Goal: Task Accomplishment & Management: Use online tool/utility

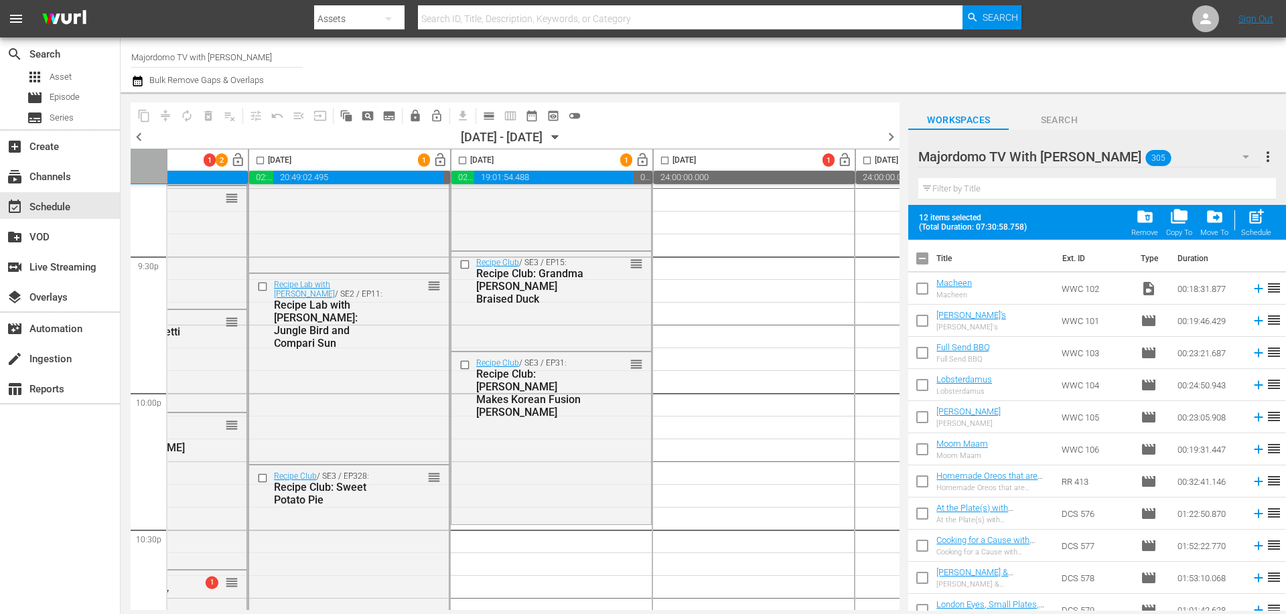
click at [924, 262] on input "checkbox" at bounding box center [922, 261] width 28 height 28
checkbox input "false"
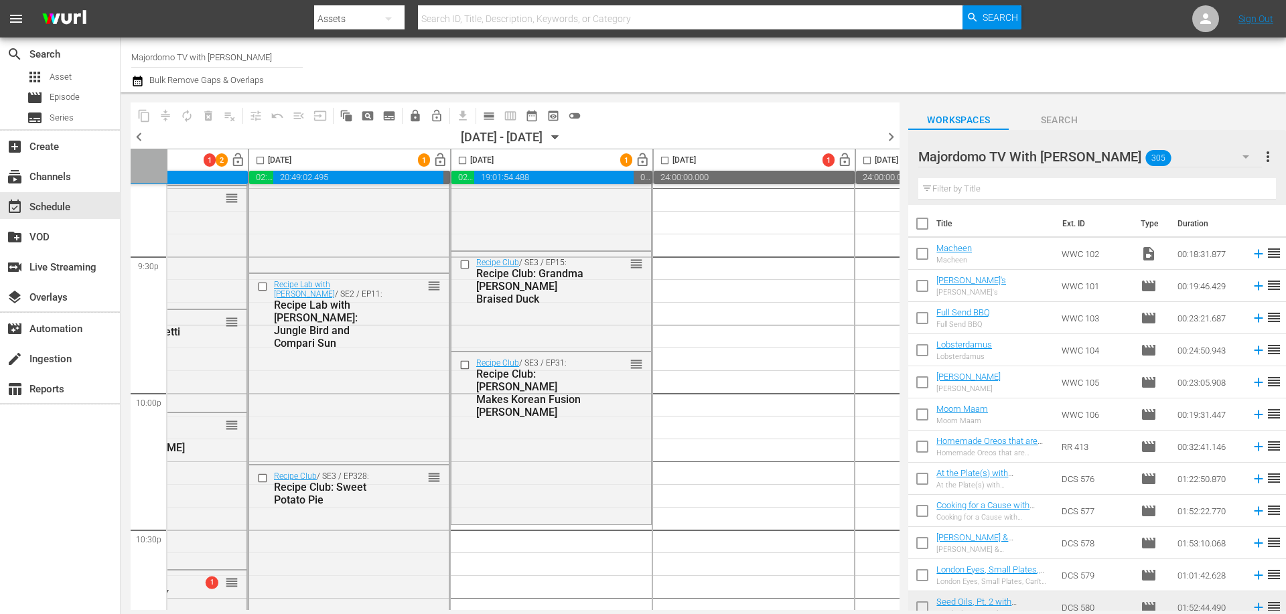
checkbox input "false"
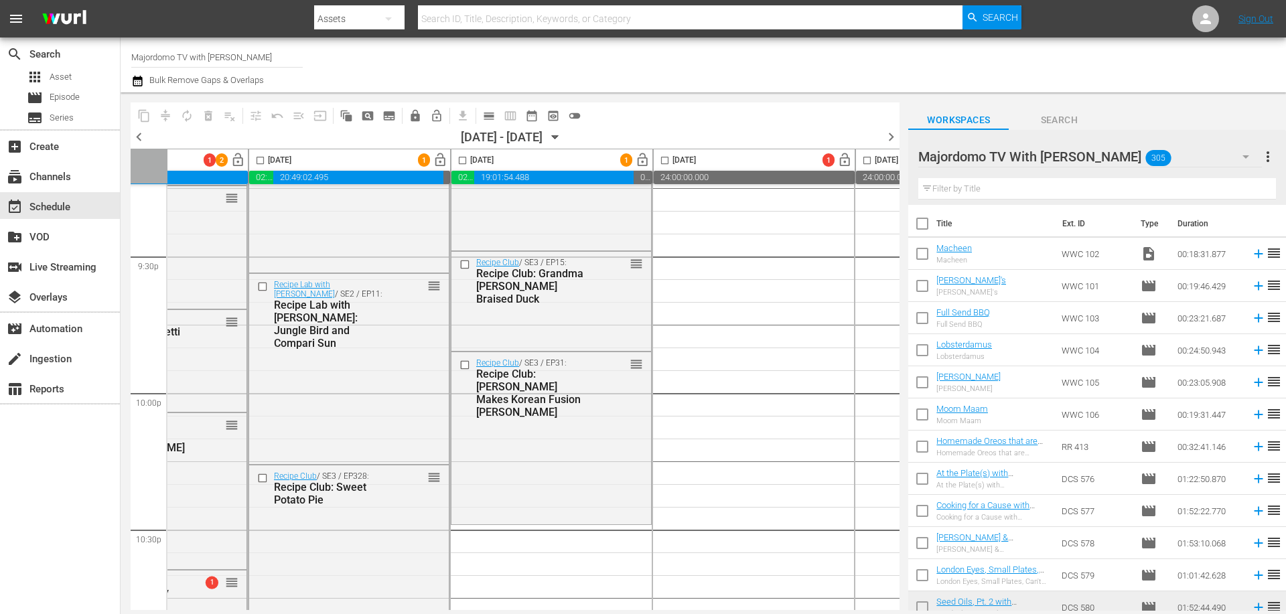
checkbox input "false"
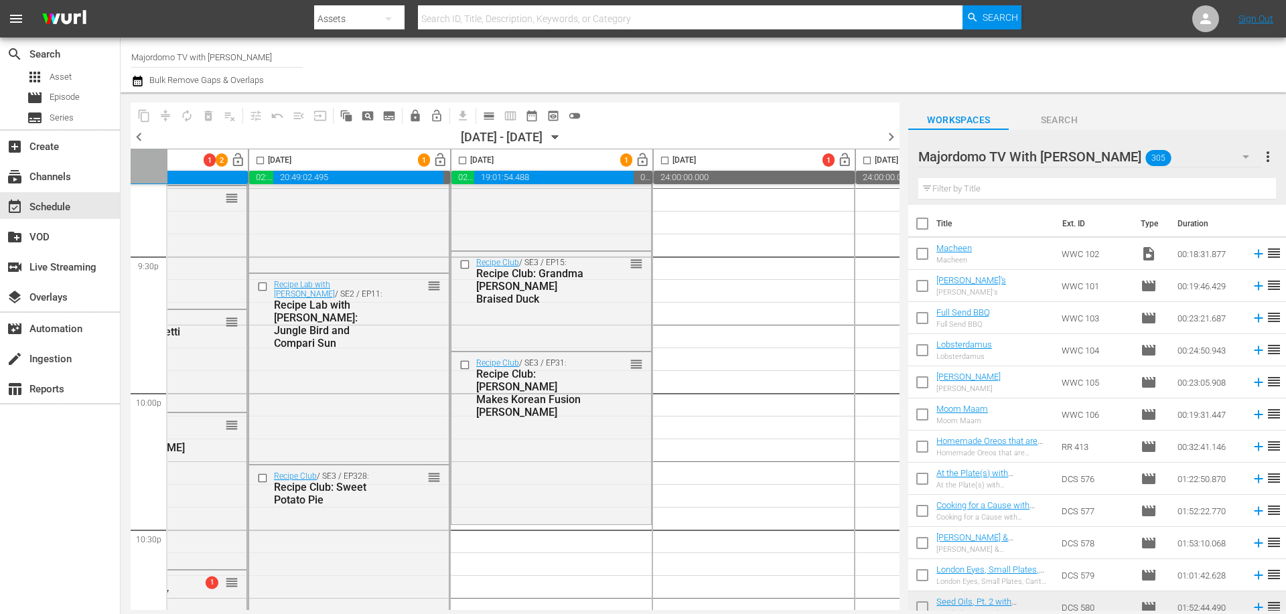
checkbox input "false"
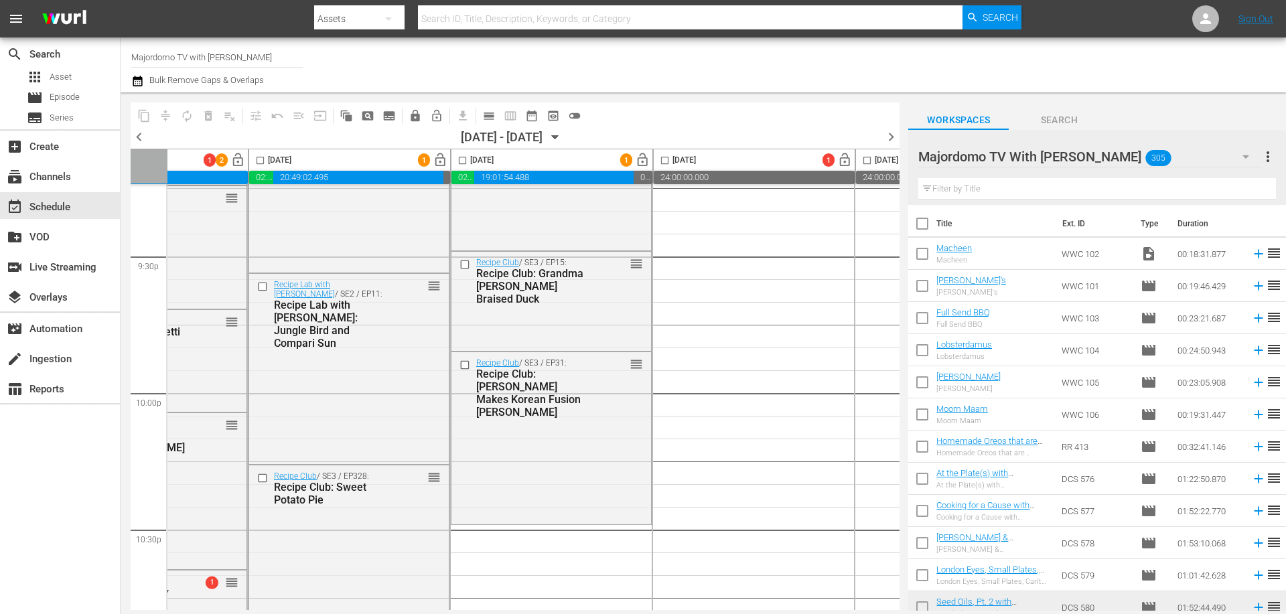
checkbox input "false"
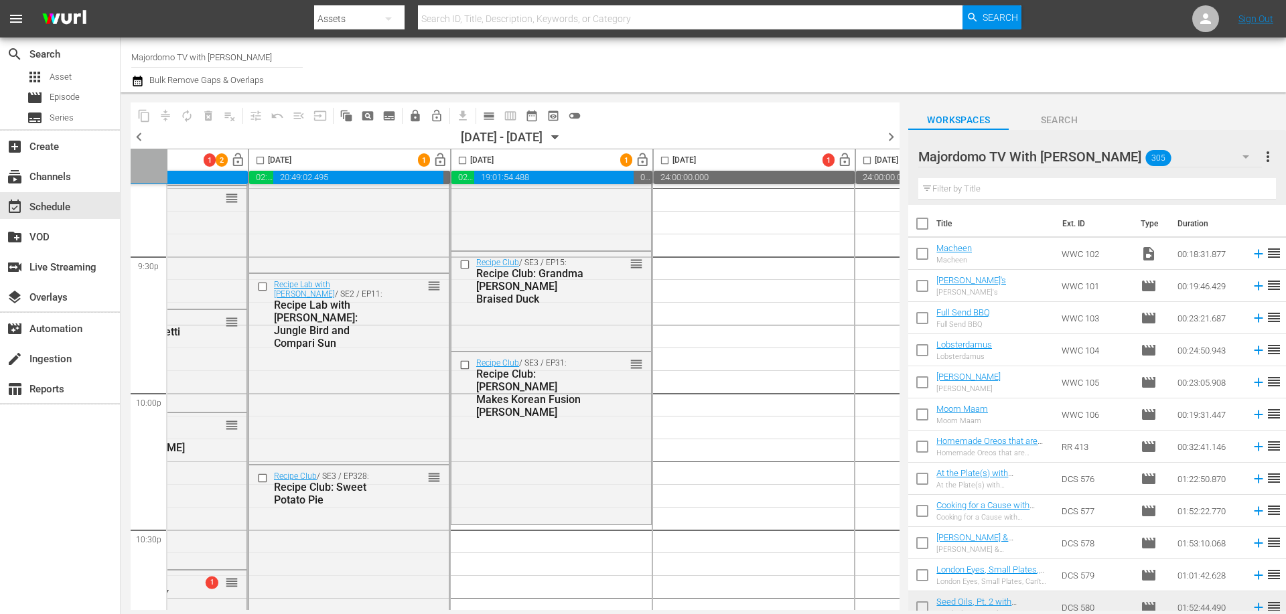
checkbox input "false"
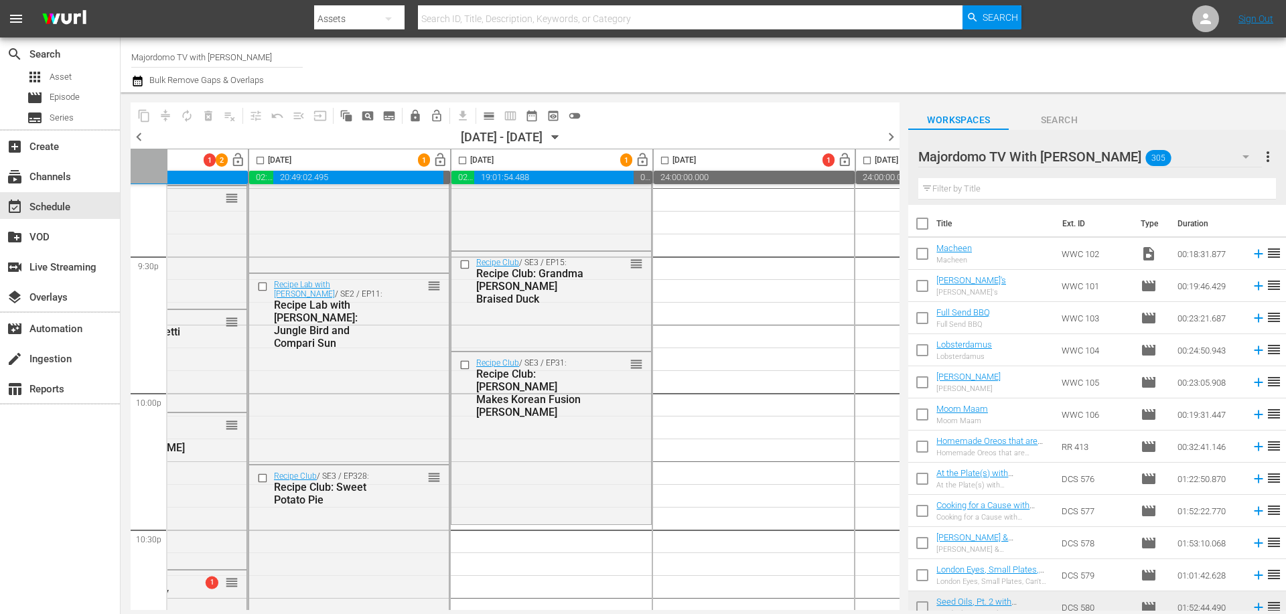
checkbox input "false"
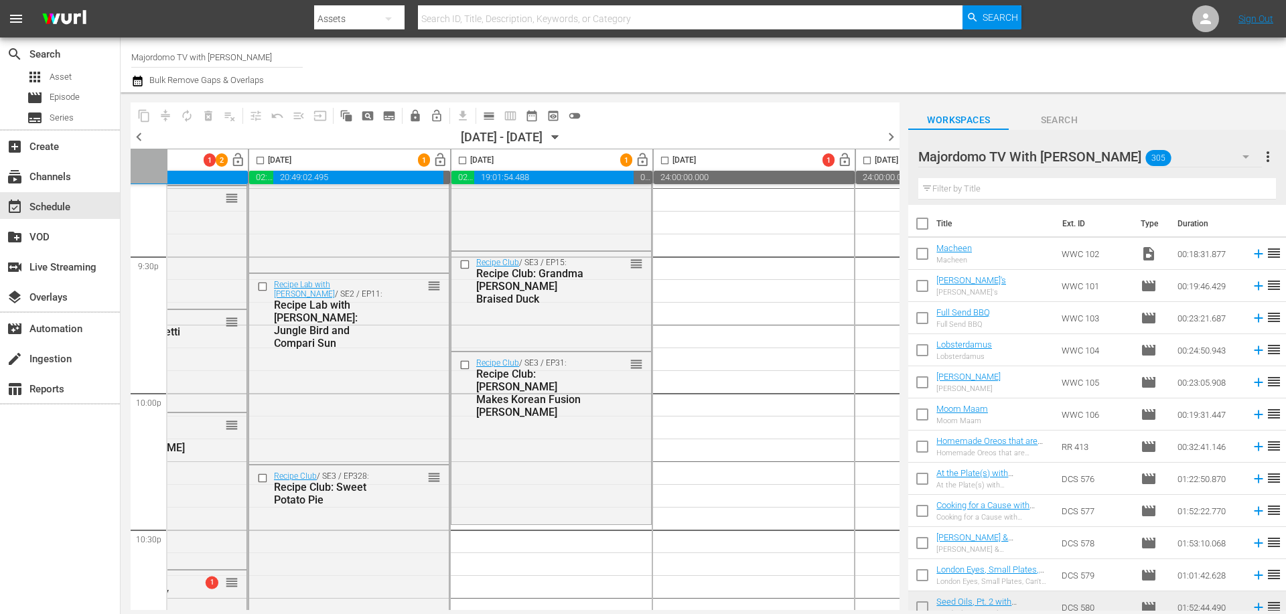
checkbox input "false"
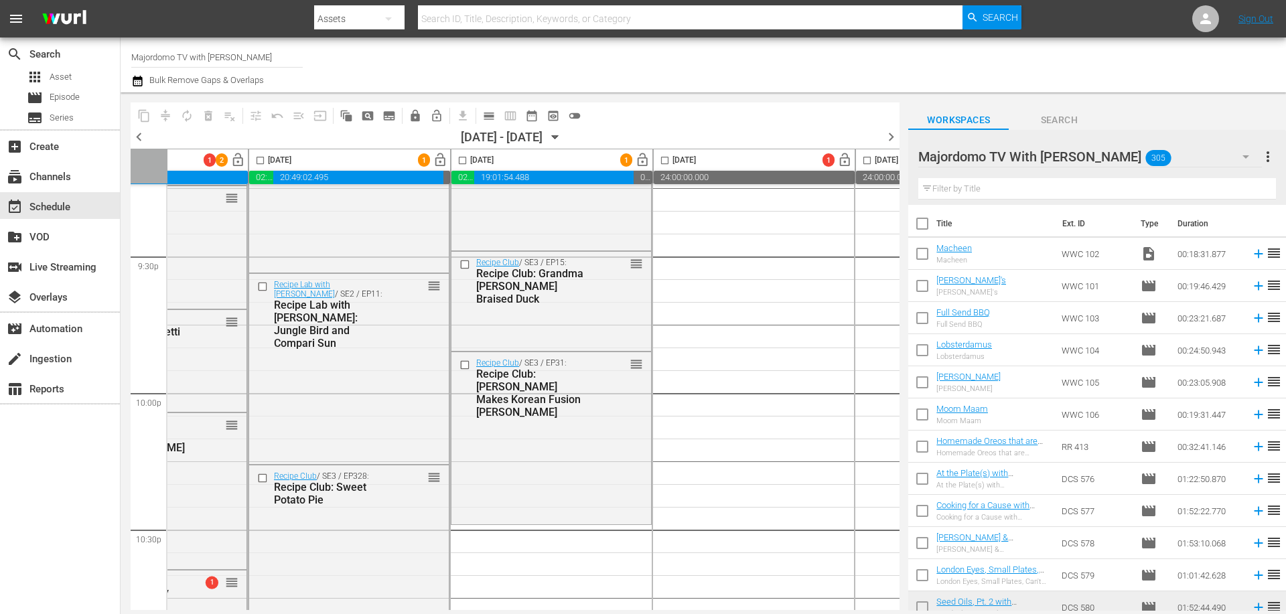
checkbox input "false"
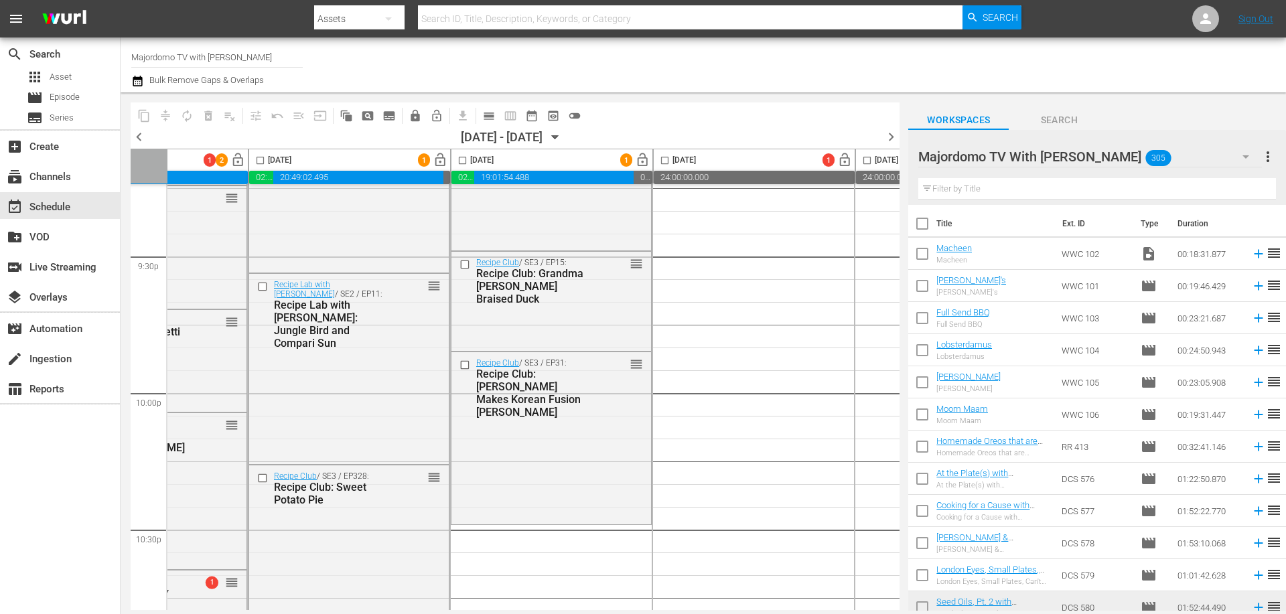
checkbox input "false"
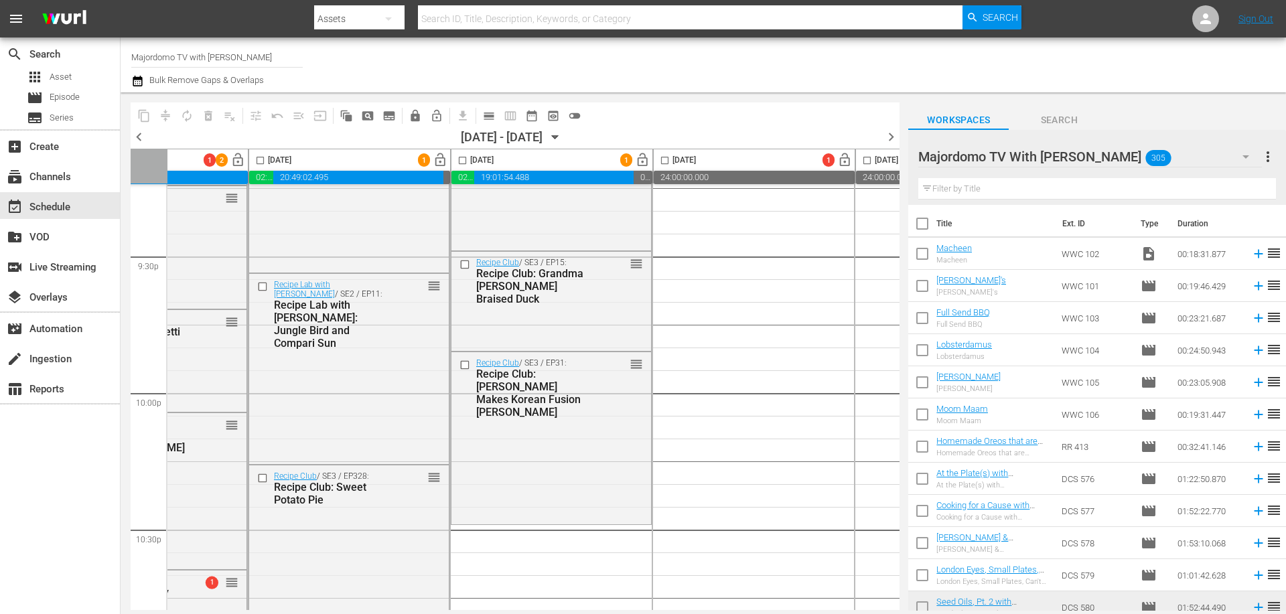
checkbox input "false"
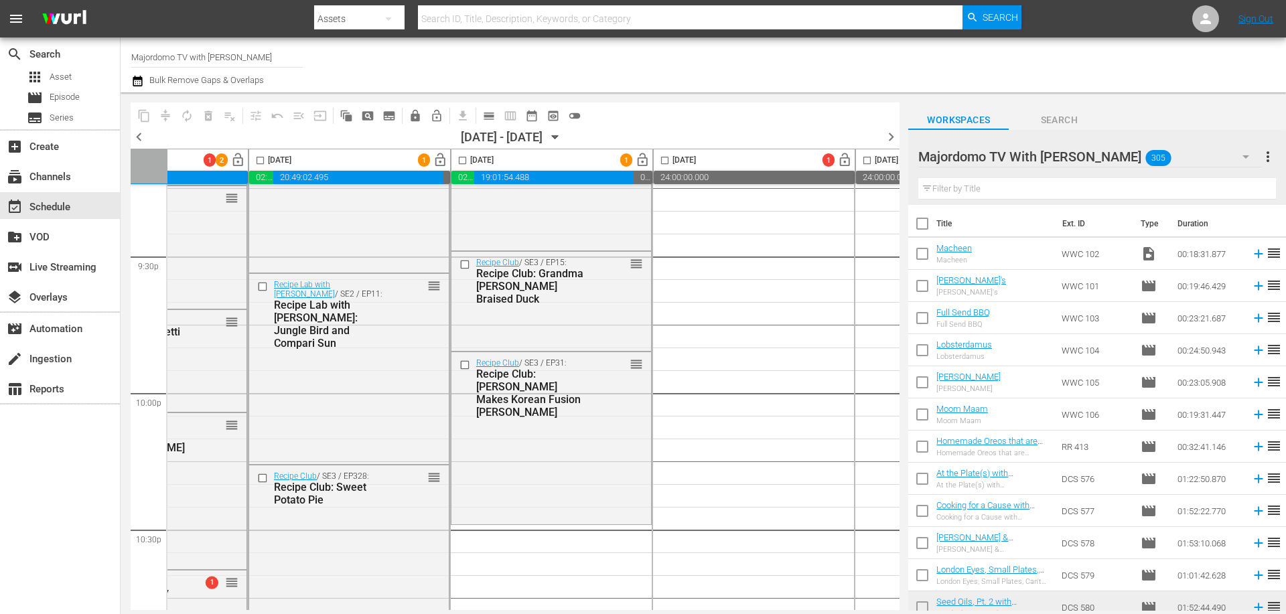
checkbox input "false"
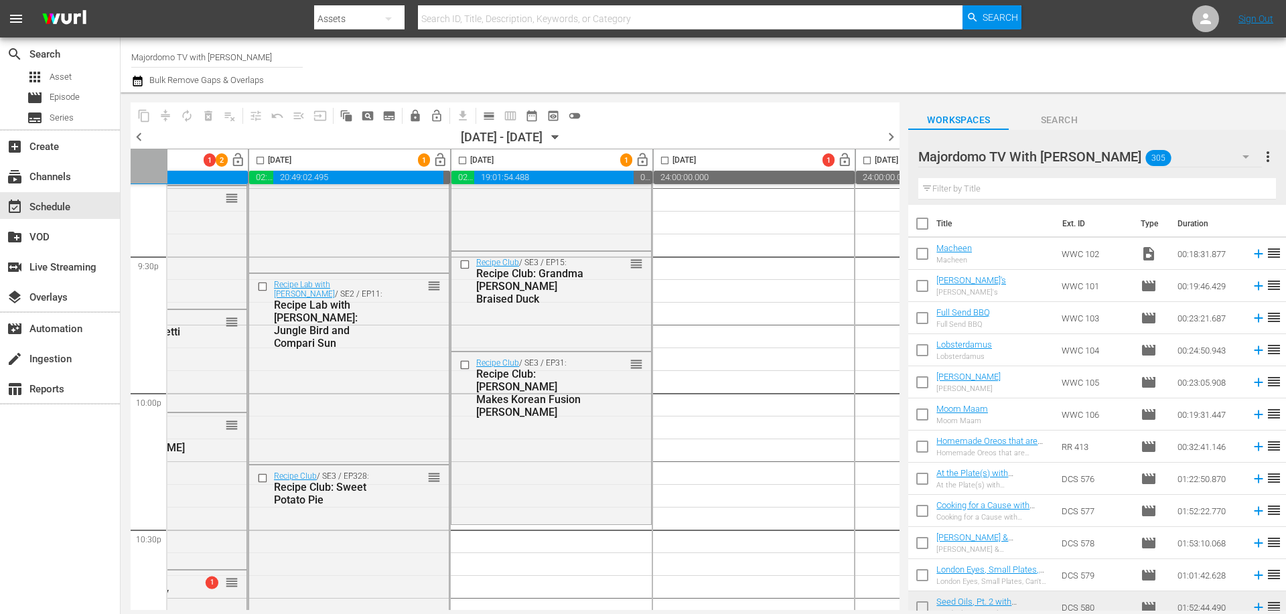
checkbox input "false"
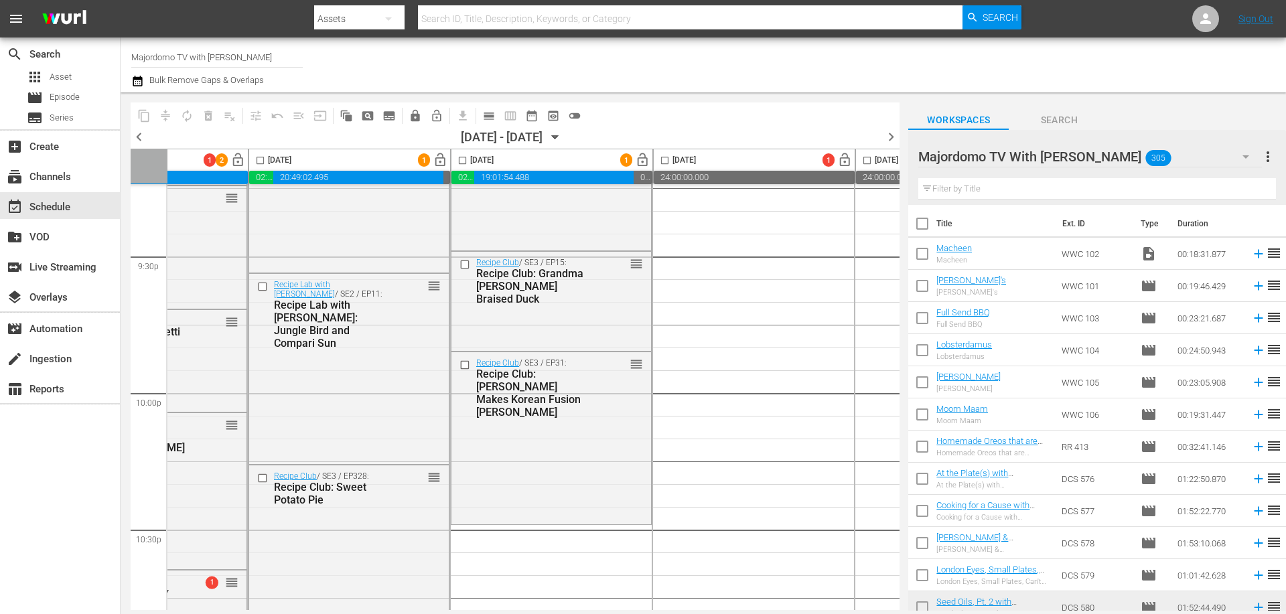
checkbox input "false"
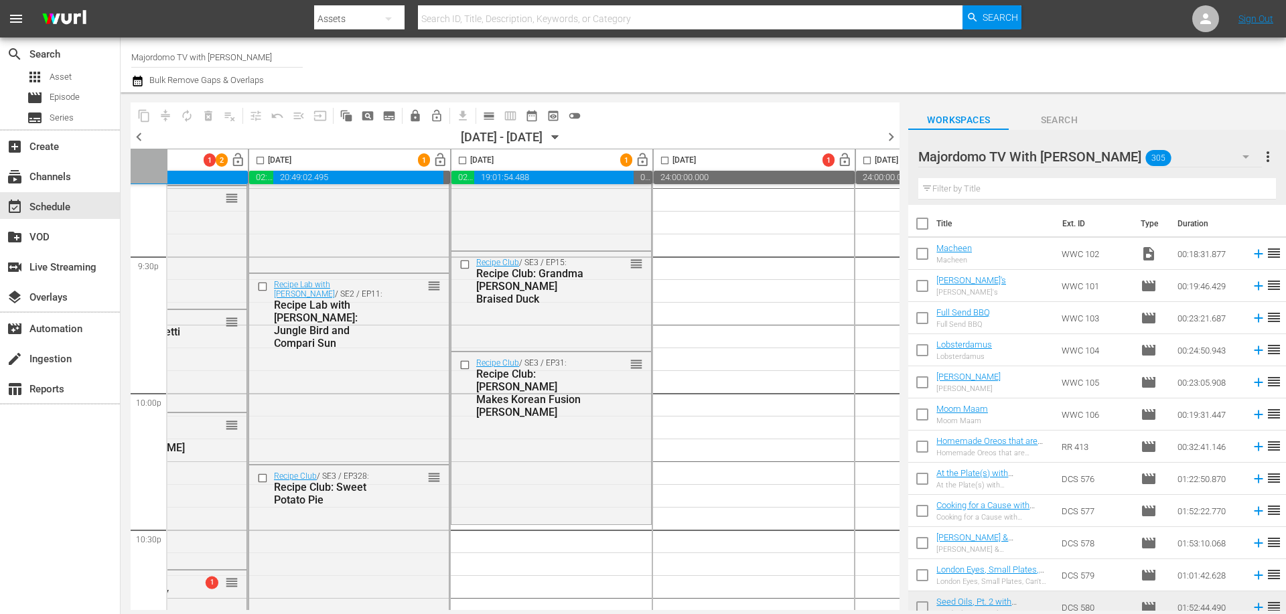
checkbox input "false"
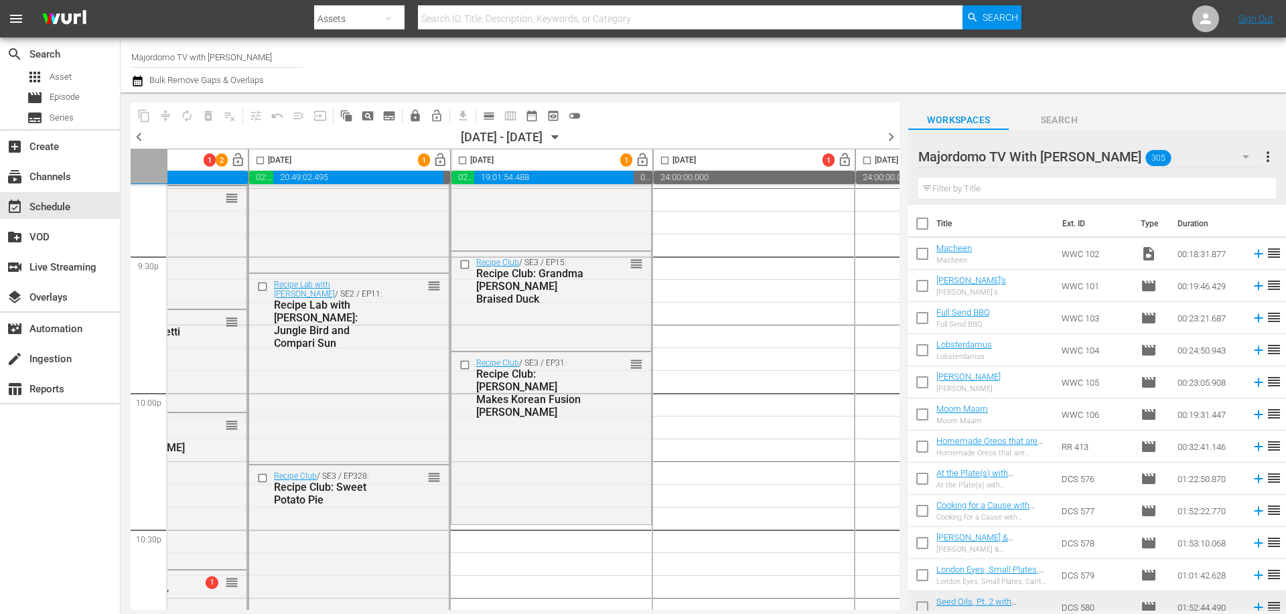
checkbox input "false"
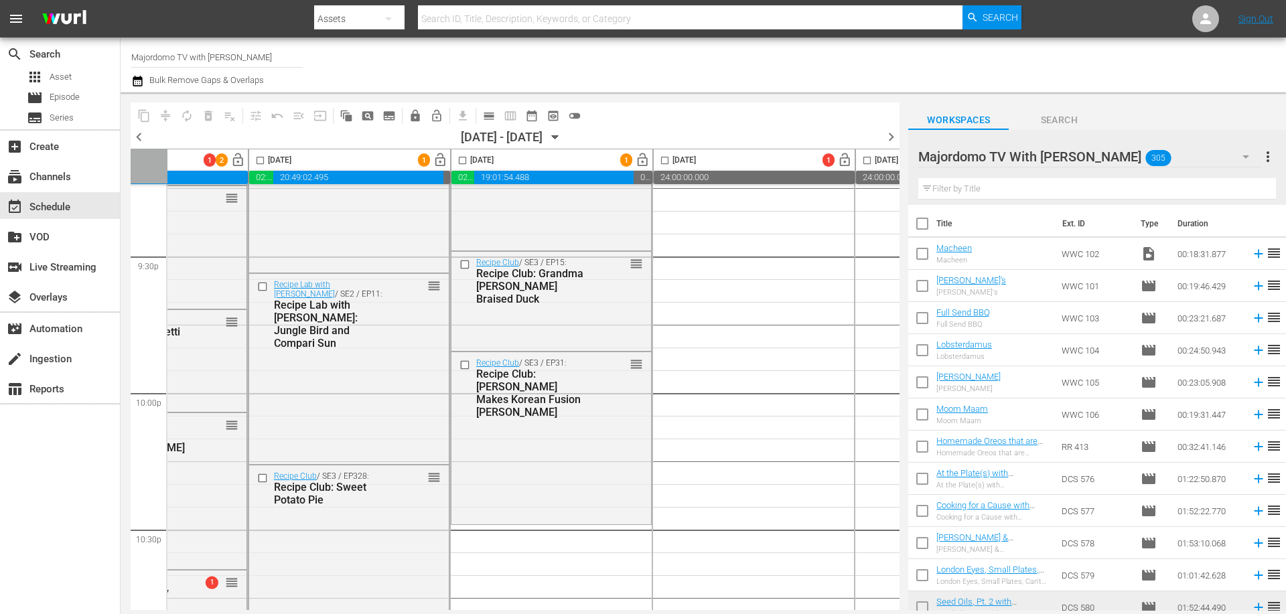
checkbox input "false"
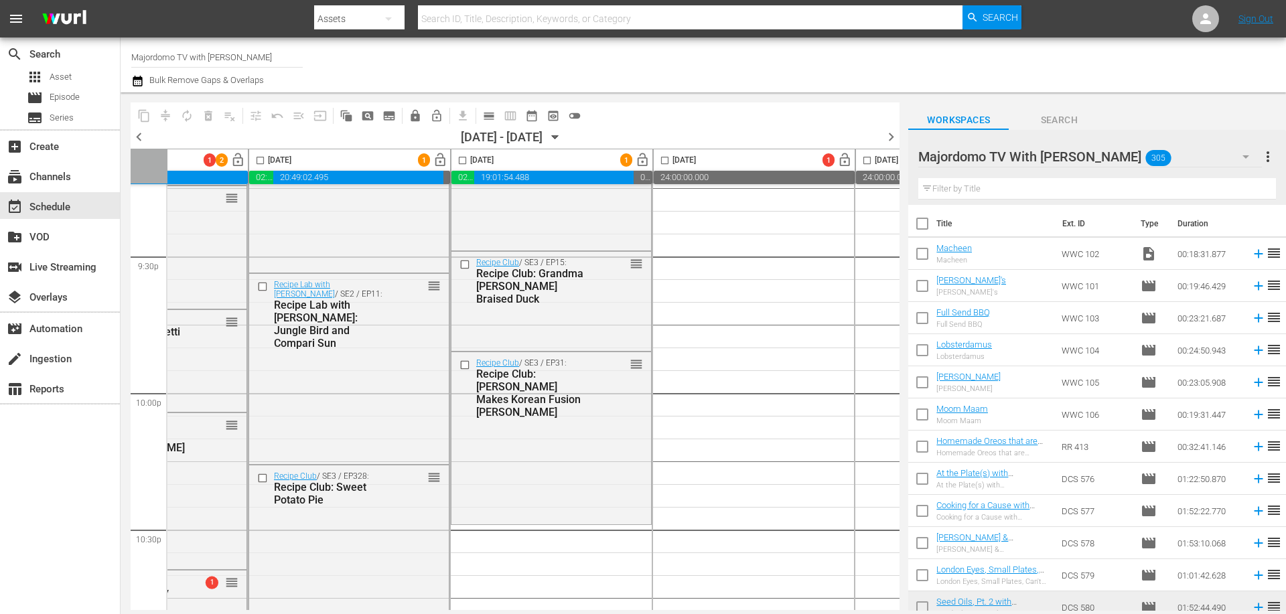
checkbox input "false"
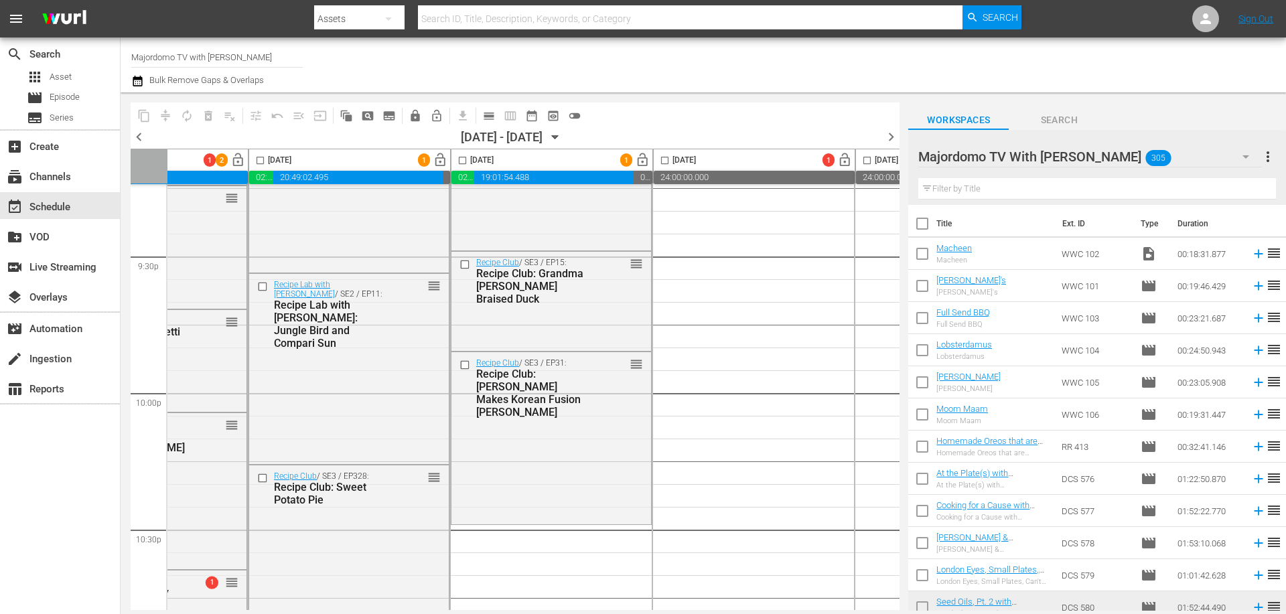
checkbox input "false"
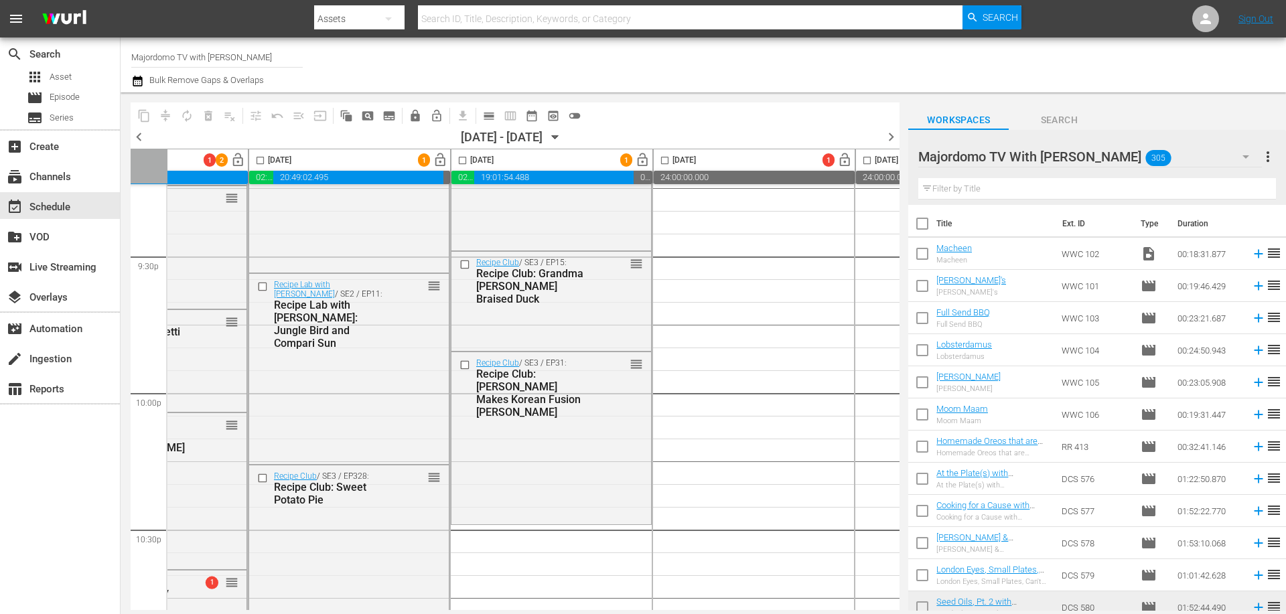
checkbox input "false"
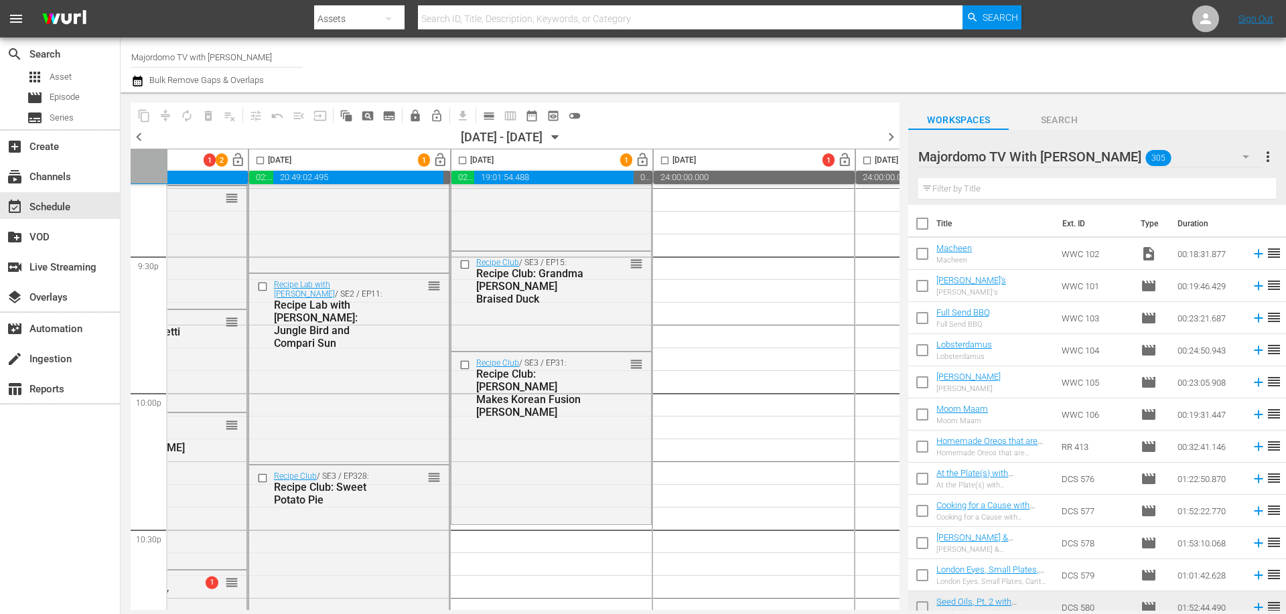
checkbox input "false"
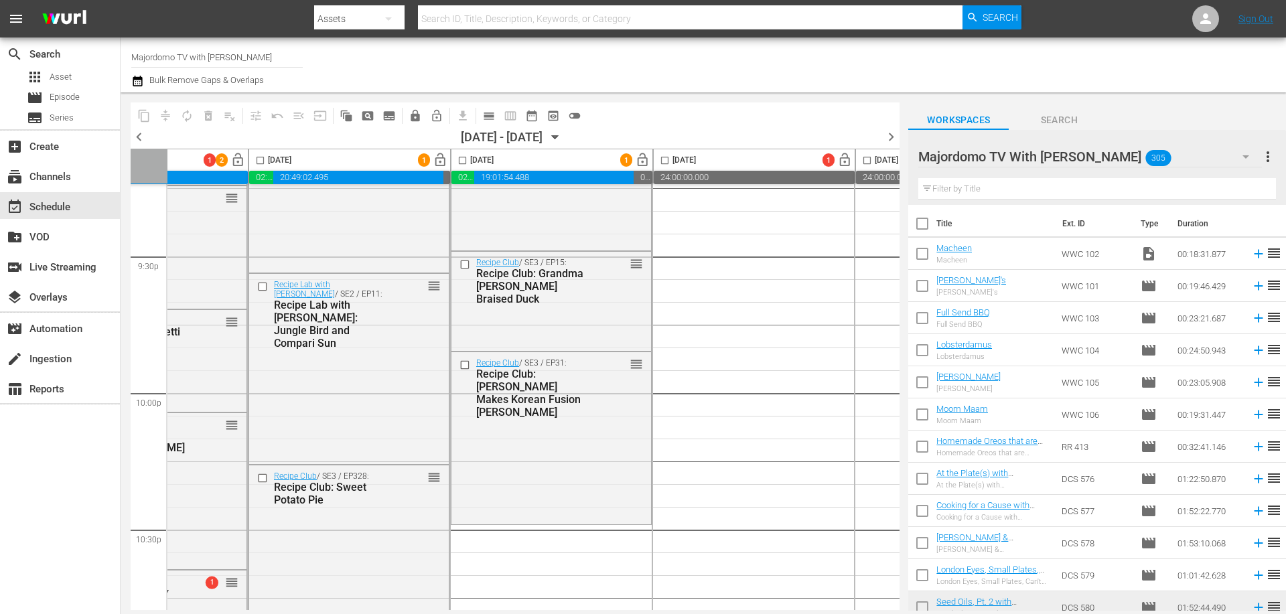
checkbox input "false"
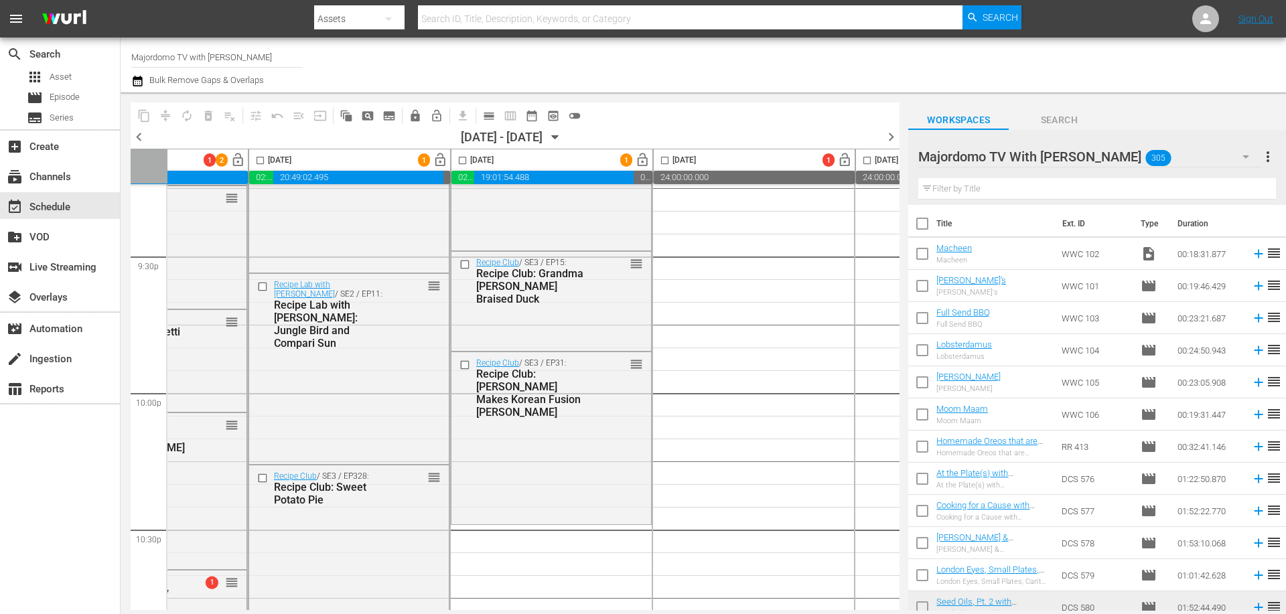
checkbox input "false"
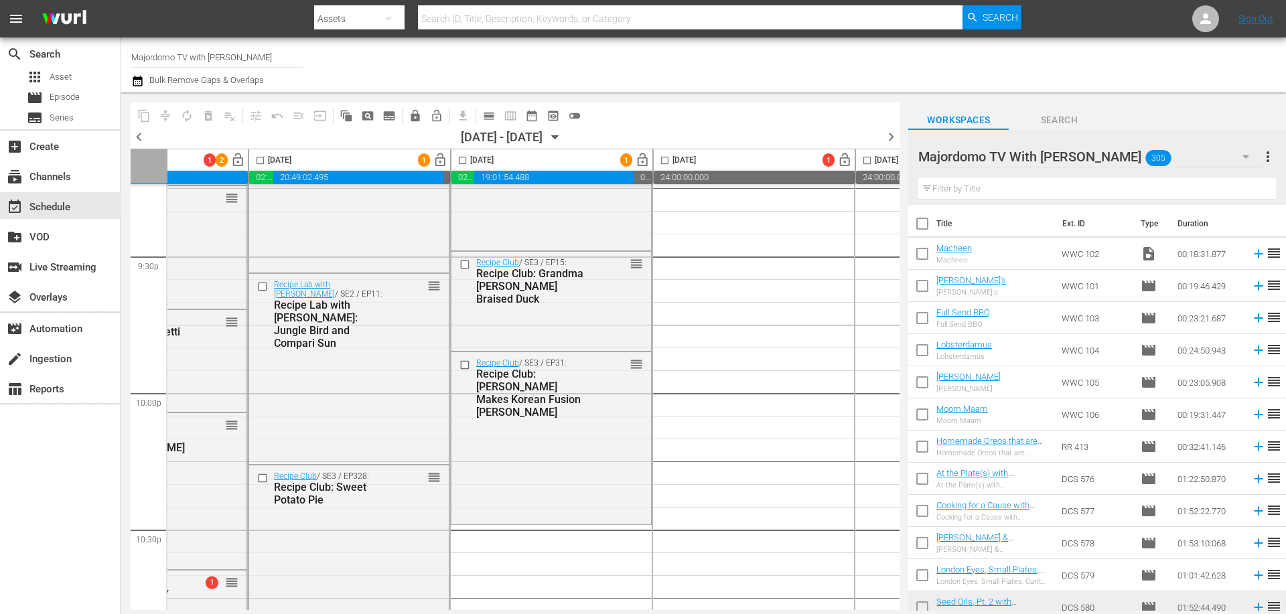
checkbox input "false"
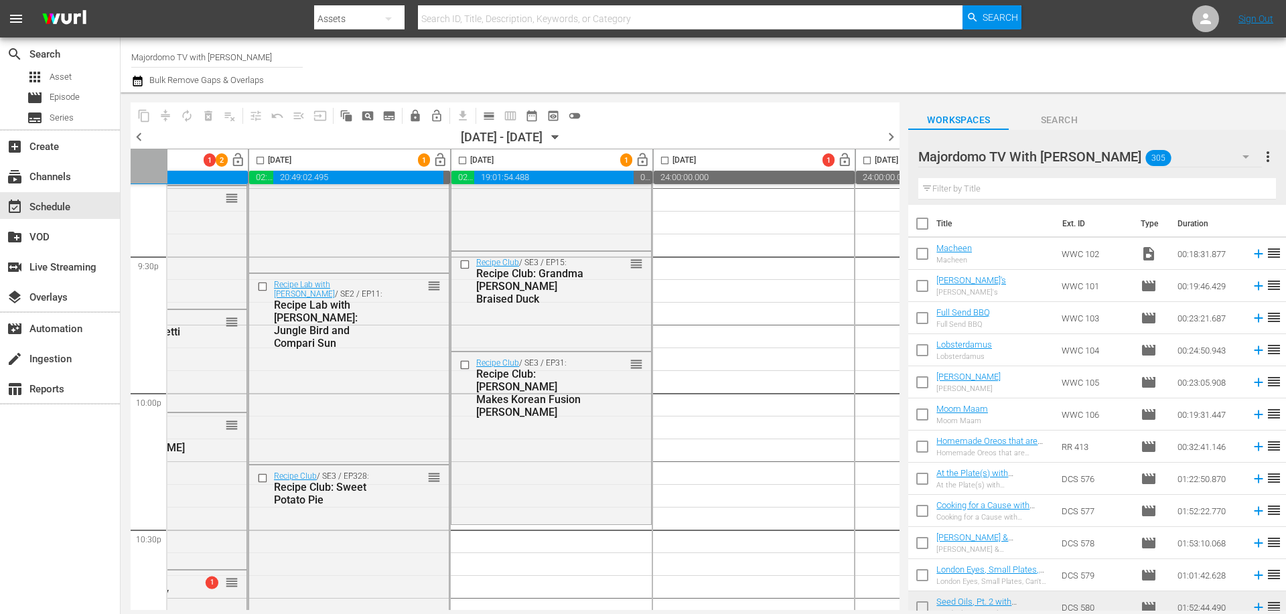
checkbox input "false"
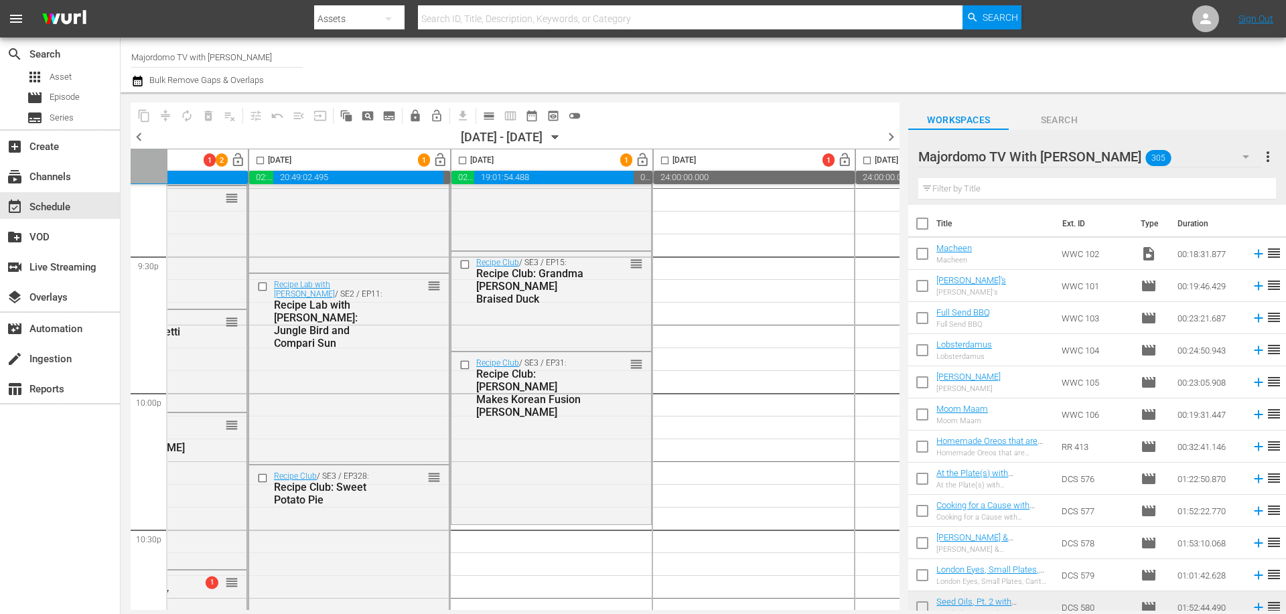
checkbox input "false"
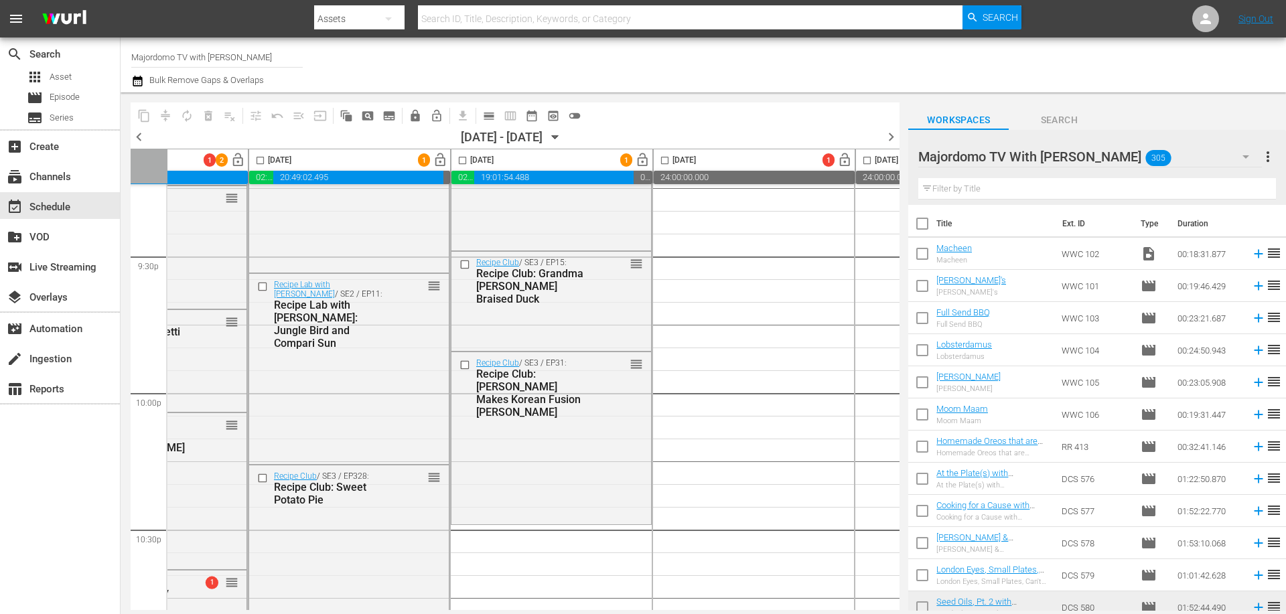
checkbox input "false"
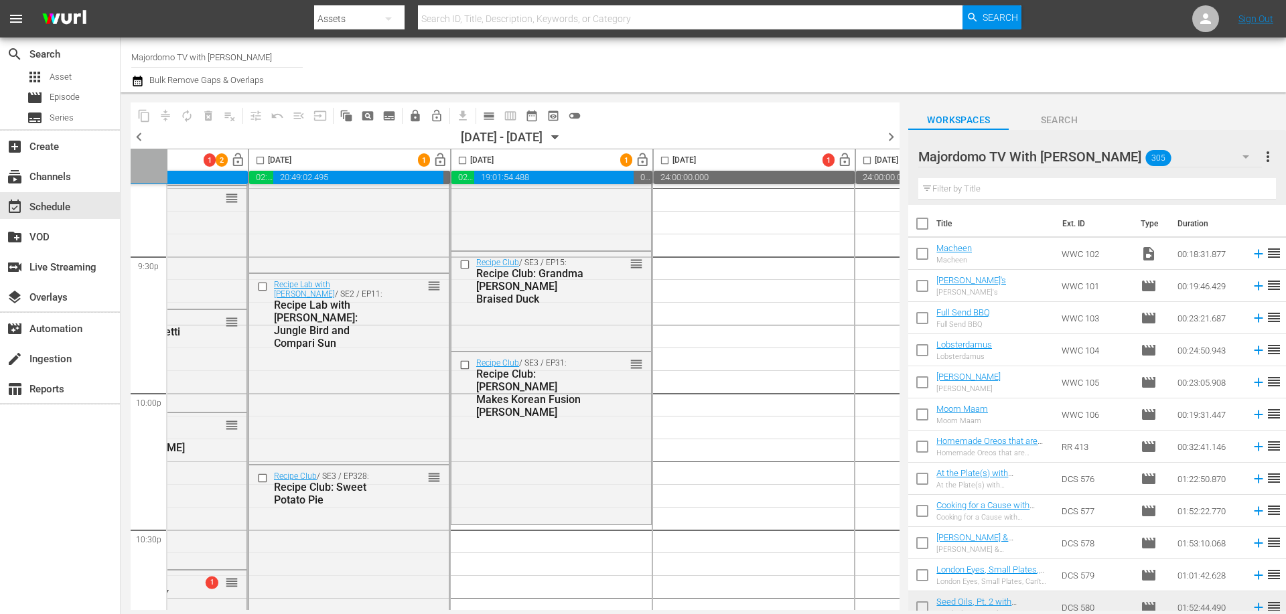
checkbox input "false"
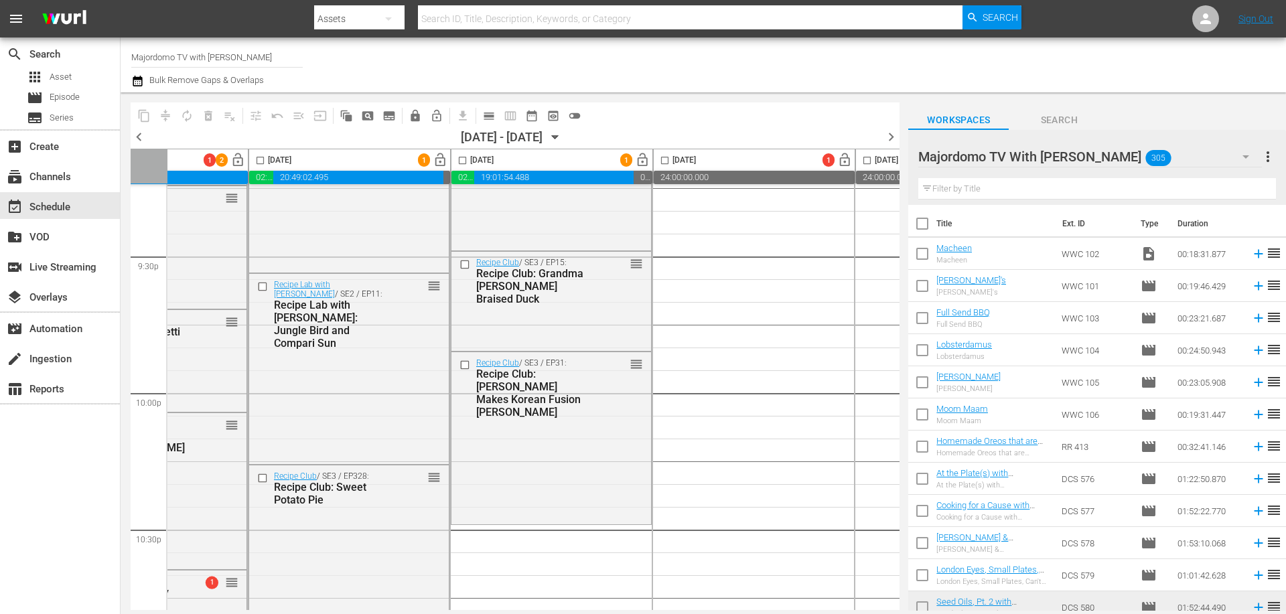
checkbox input "false"
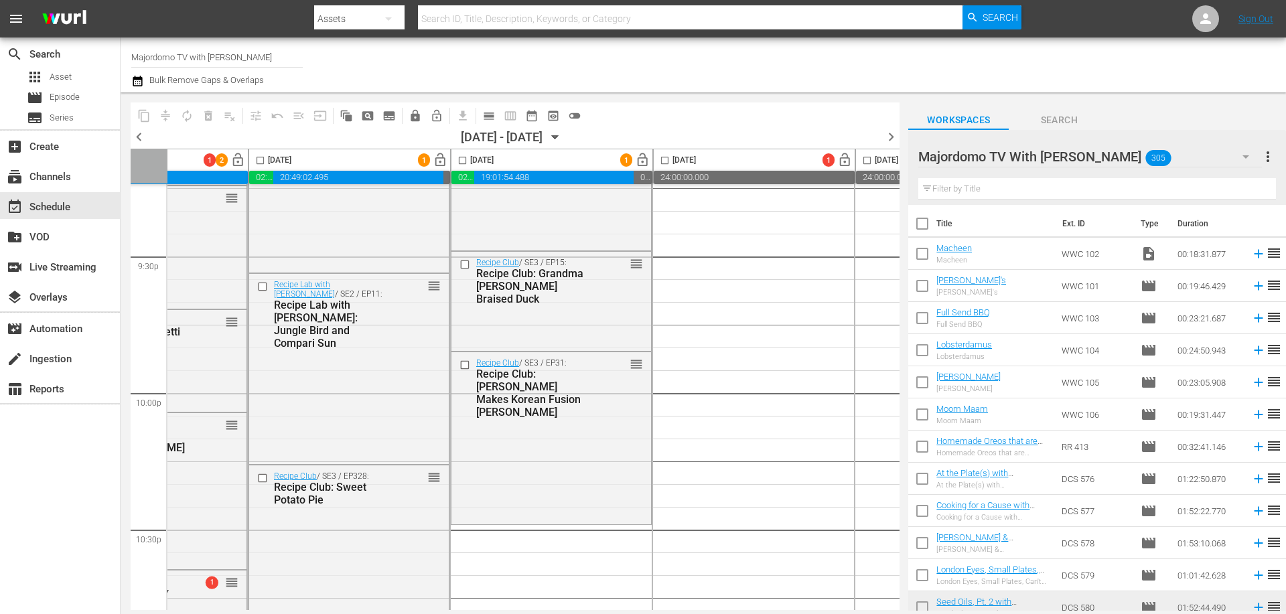
checkbox input "false"
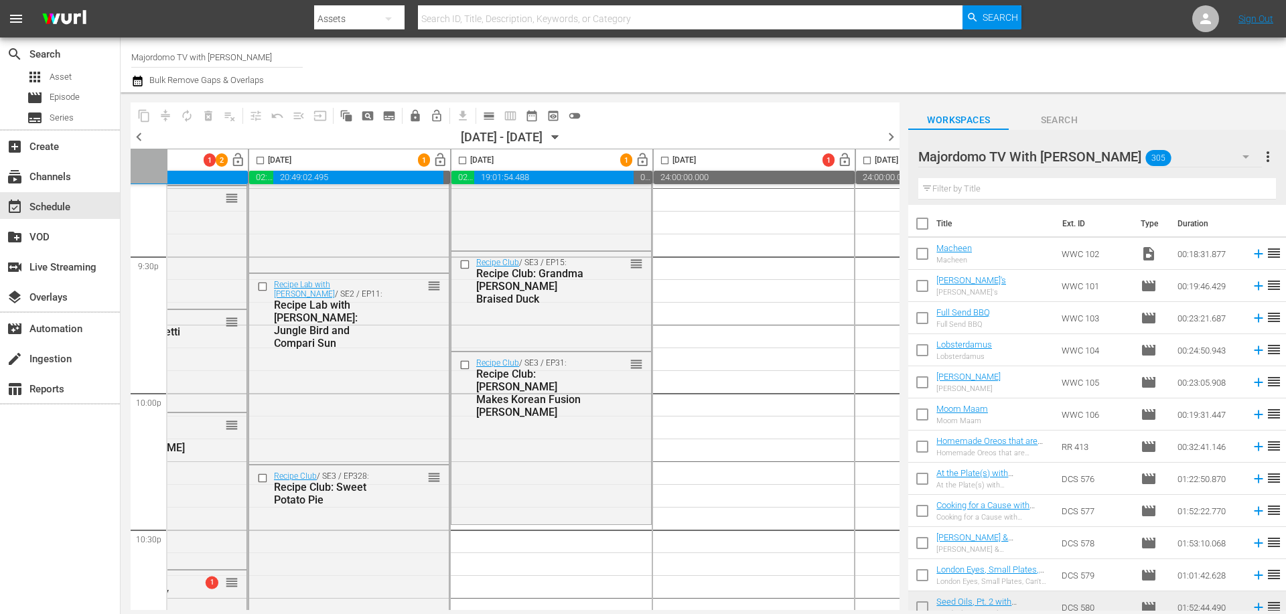
checkbox input "false"
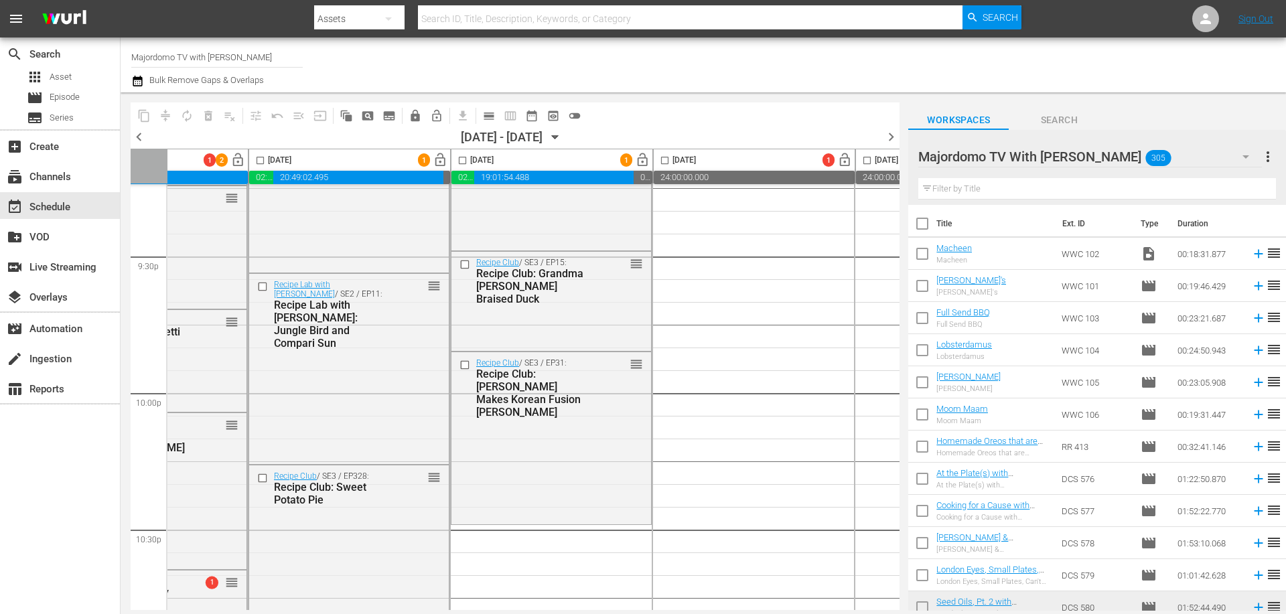
checkbox input "false"
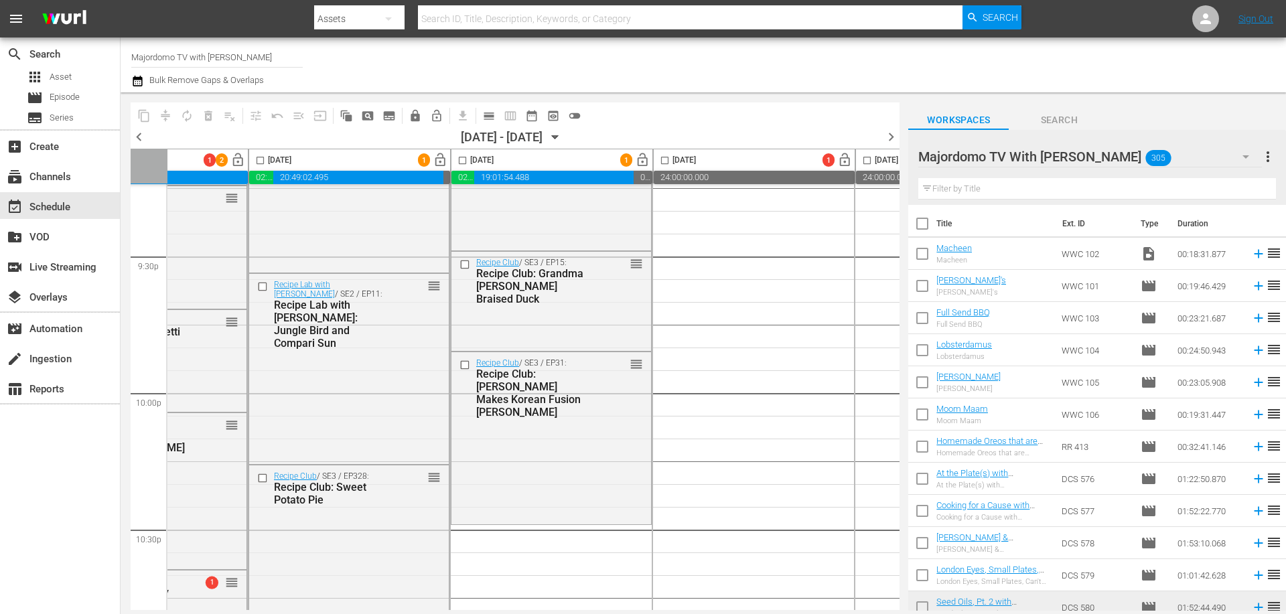
checkbox input "false"
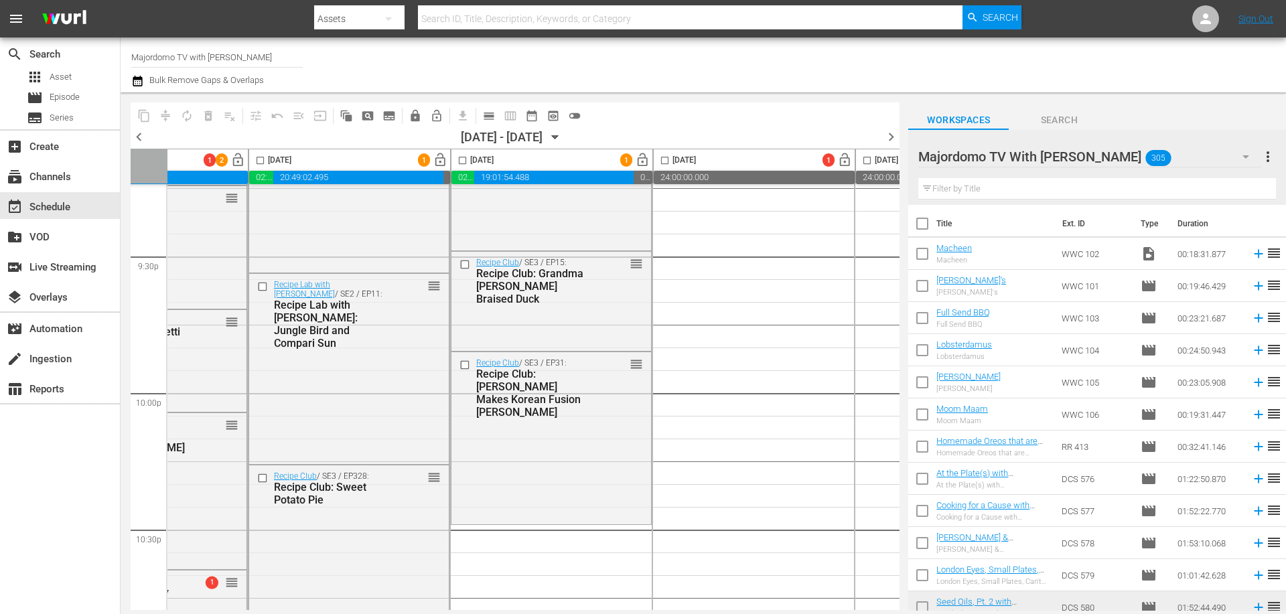
checkbox input "false"
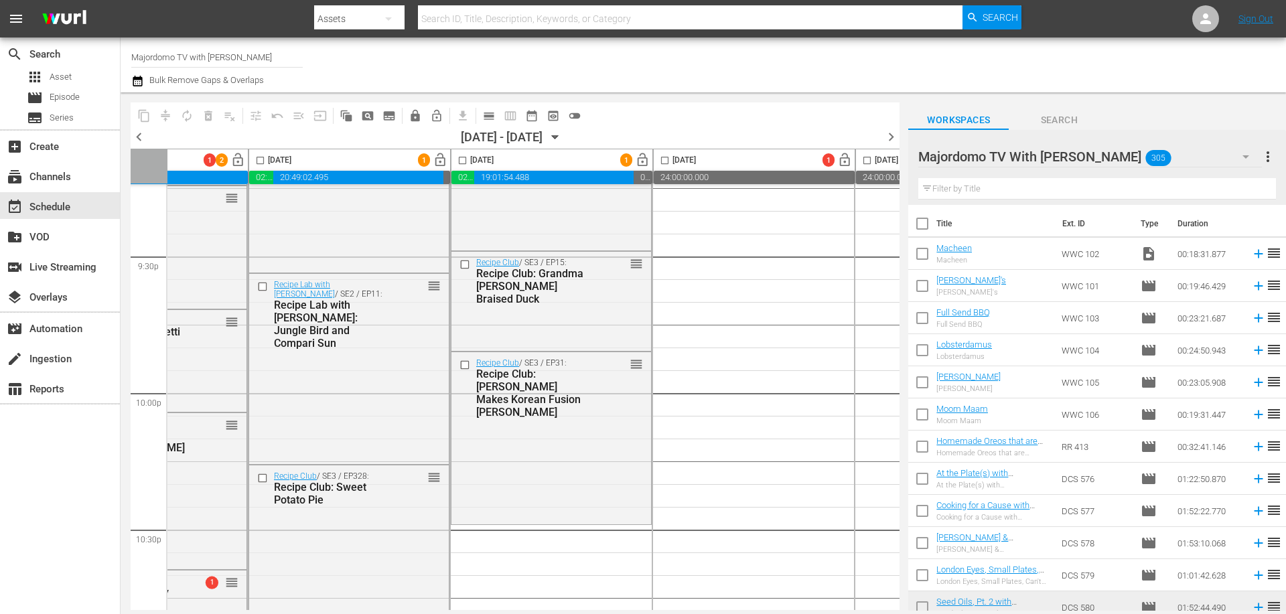
checkbox input "false"
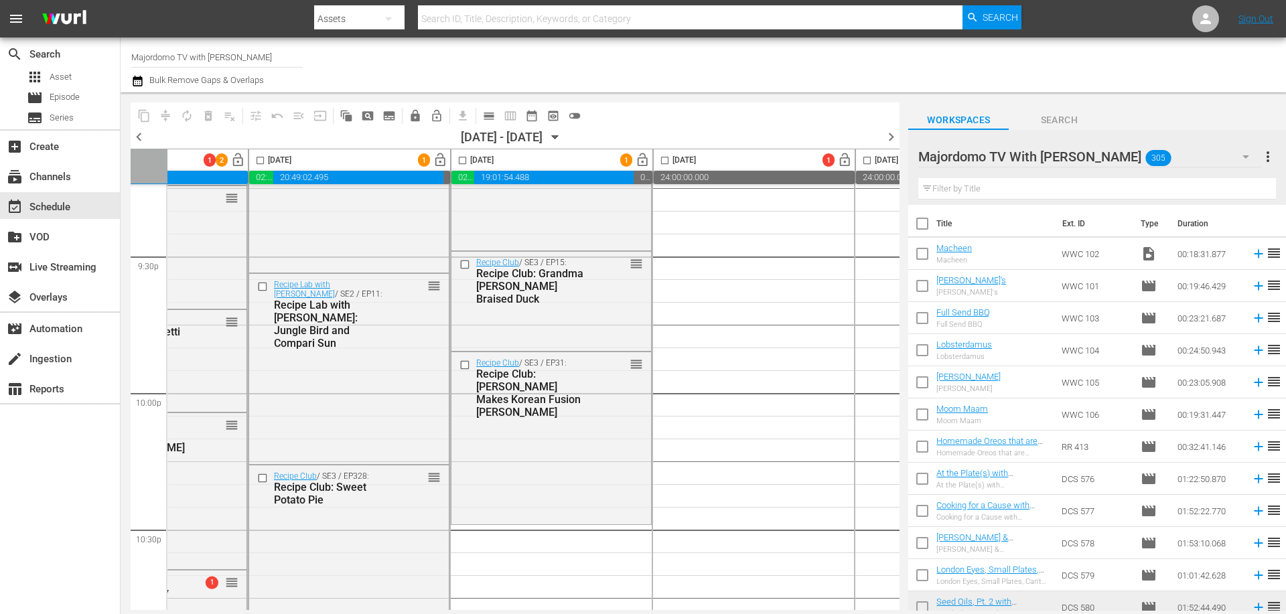
checkbox input "false"
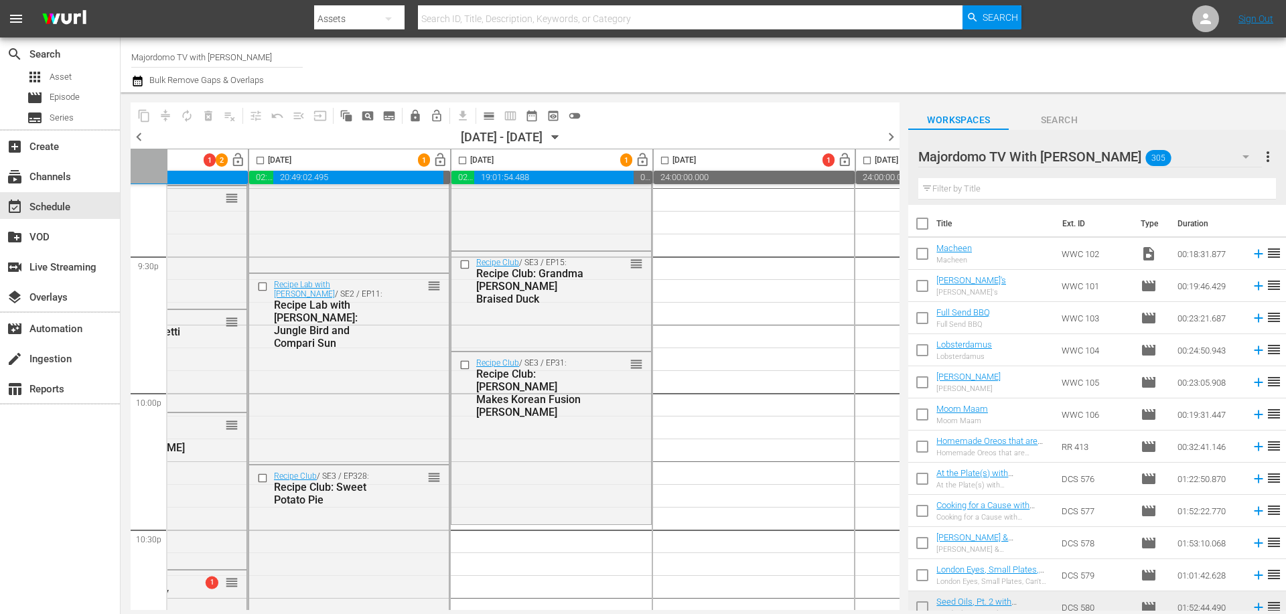
checkbox input "false"
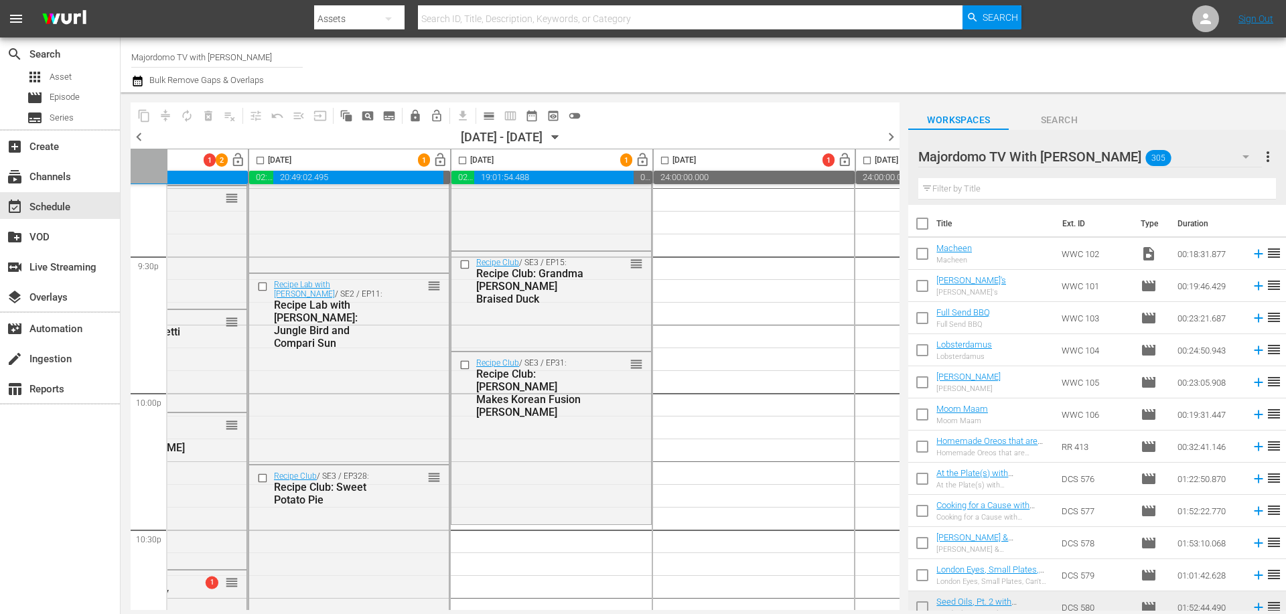
checkbox input "false"
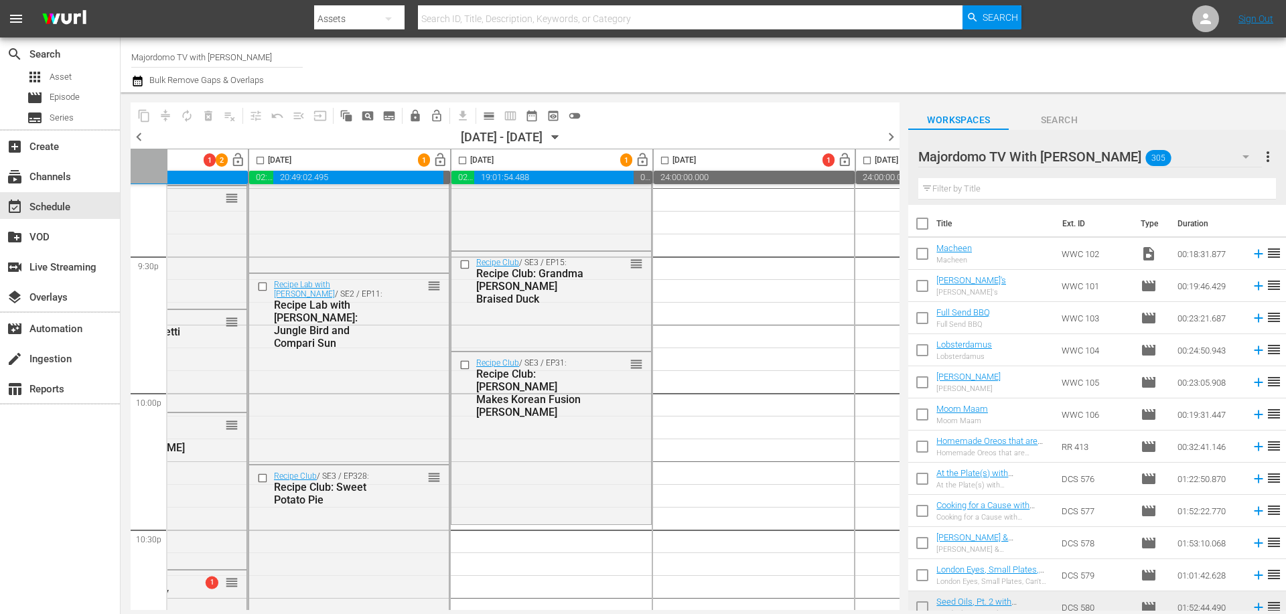
checkbox input "false"
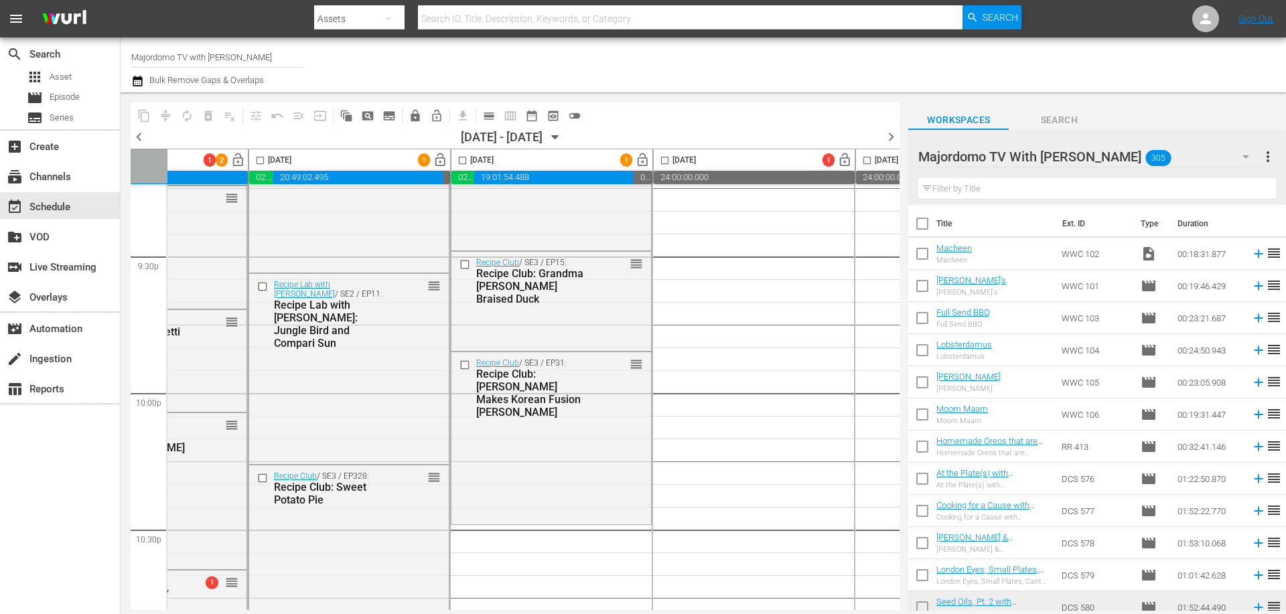
checkbox input "false"
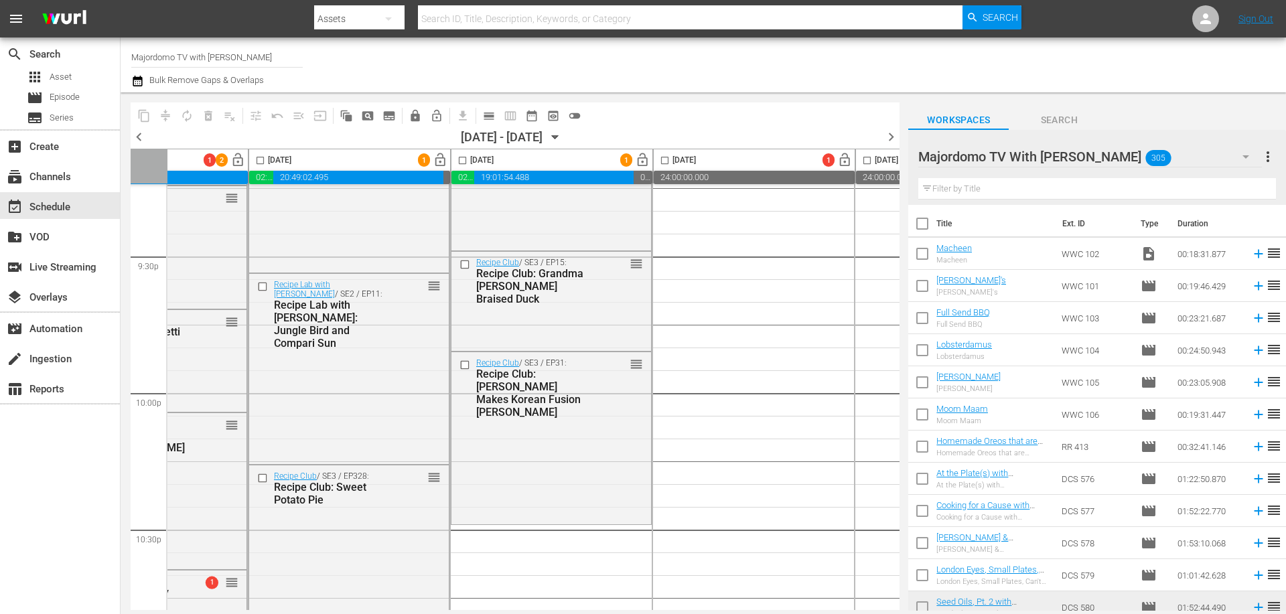
checkbox input "false"
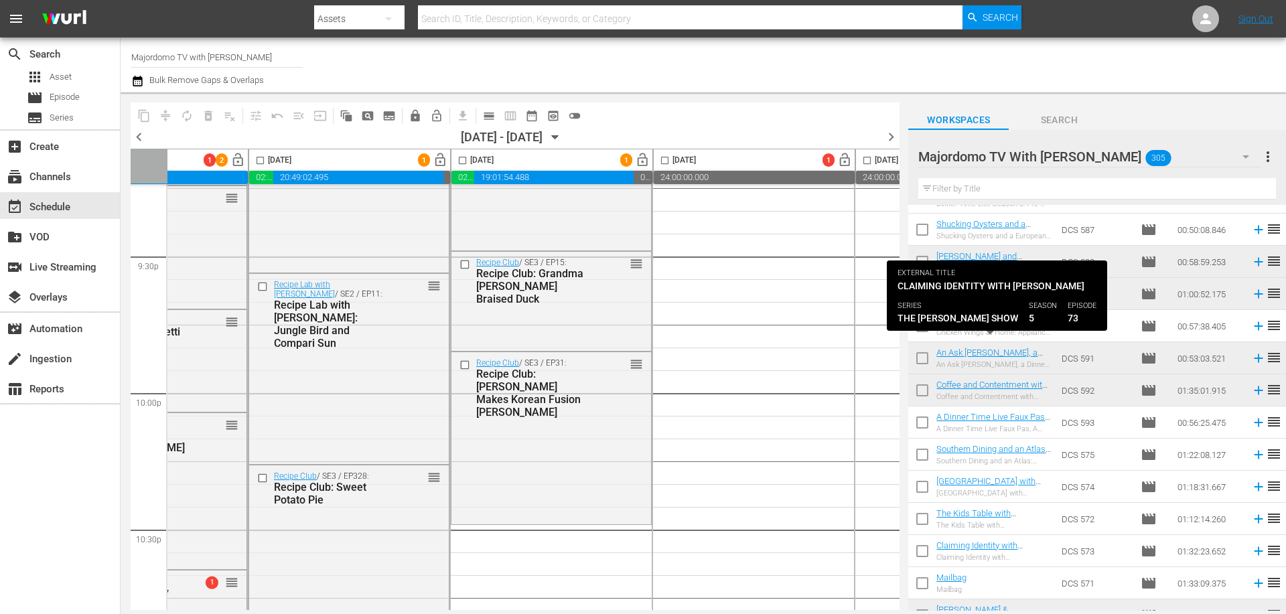
scroll to position [803, 0]
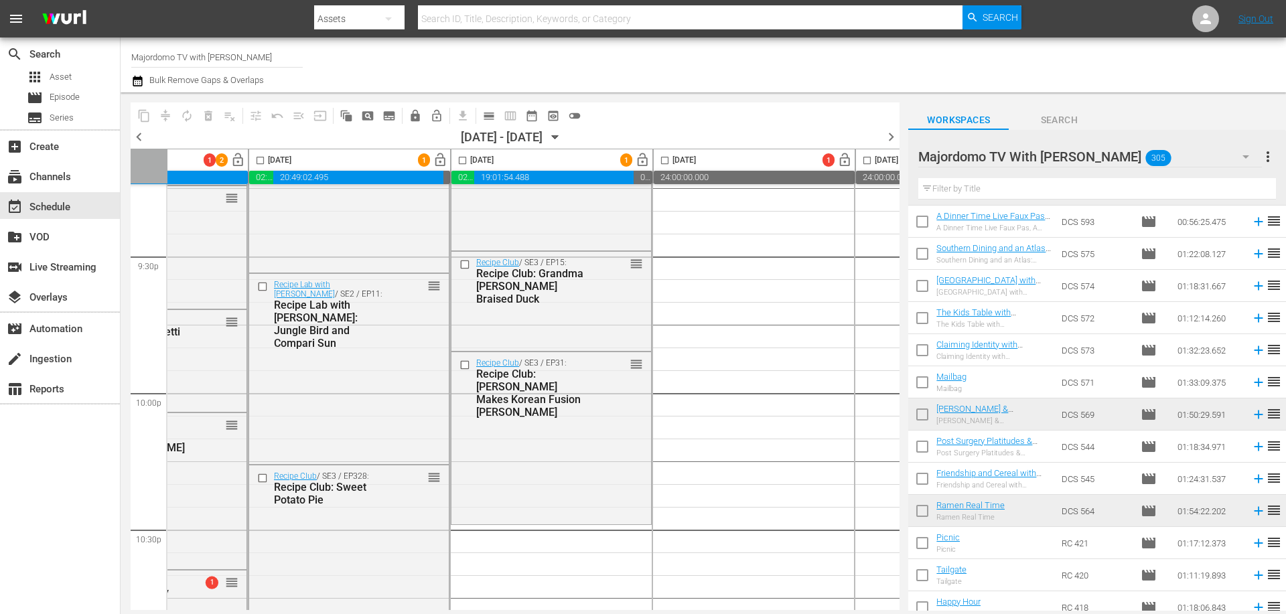
click at [917, 382] on input "checkbox" at bounding box center [922, 385] width 28 height 28
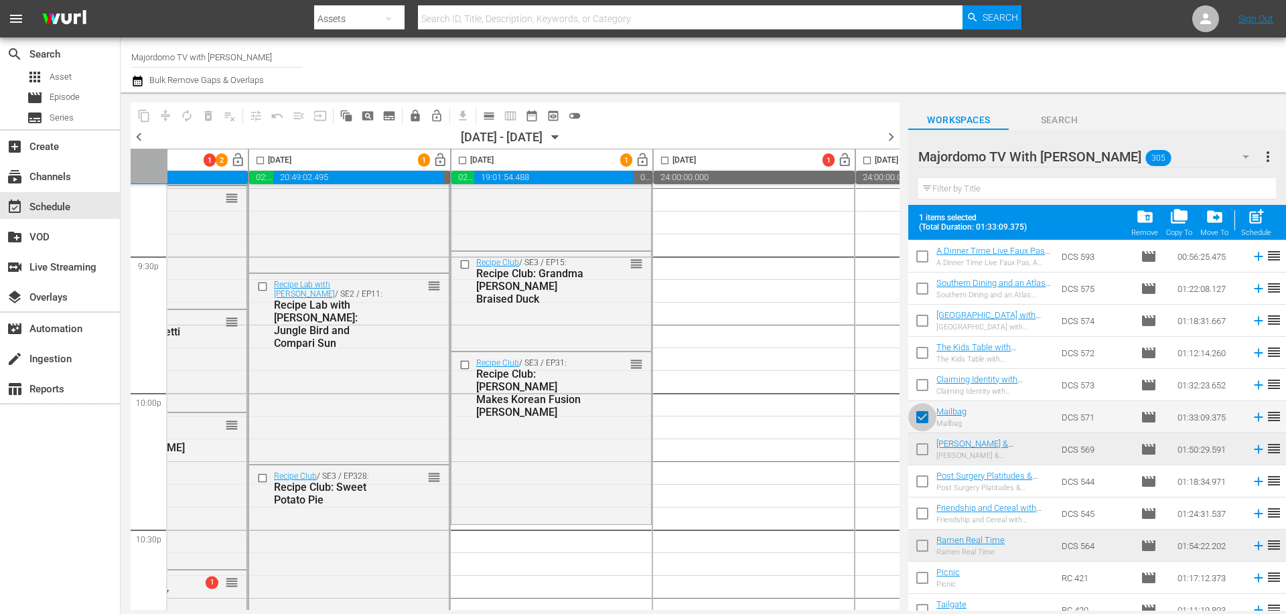
click at [922, 419] on input "checkbox" at bounding box center [922, 420] width 28 height 28
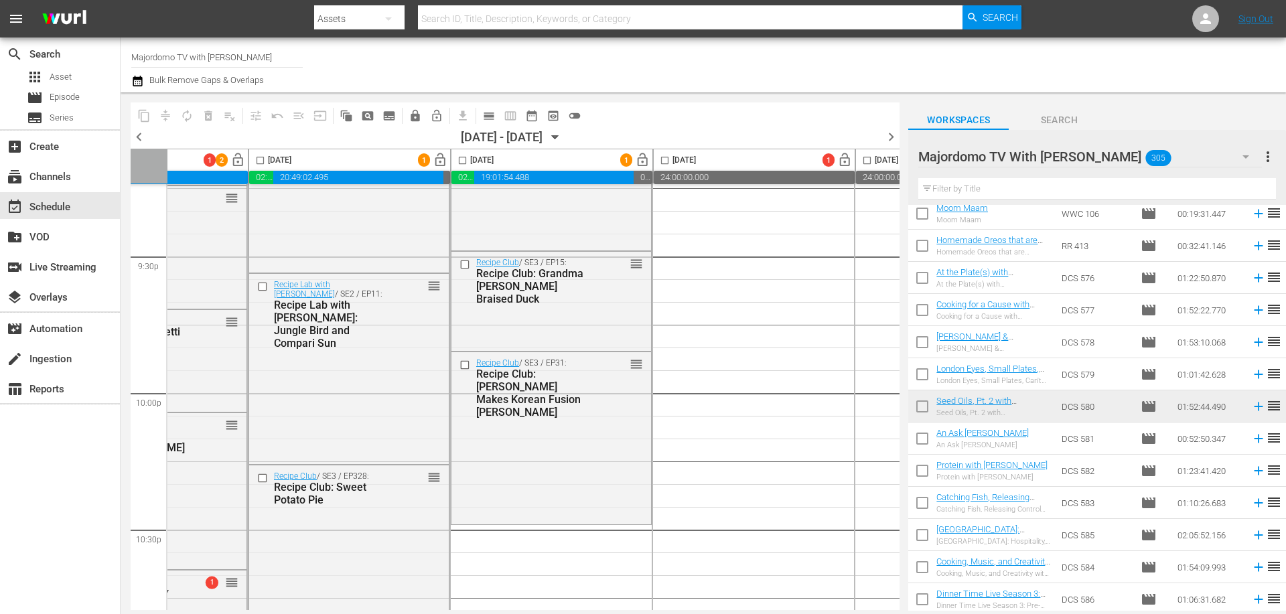
scroll to position [0, 0]
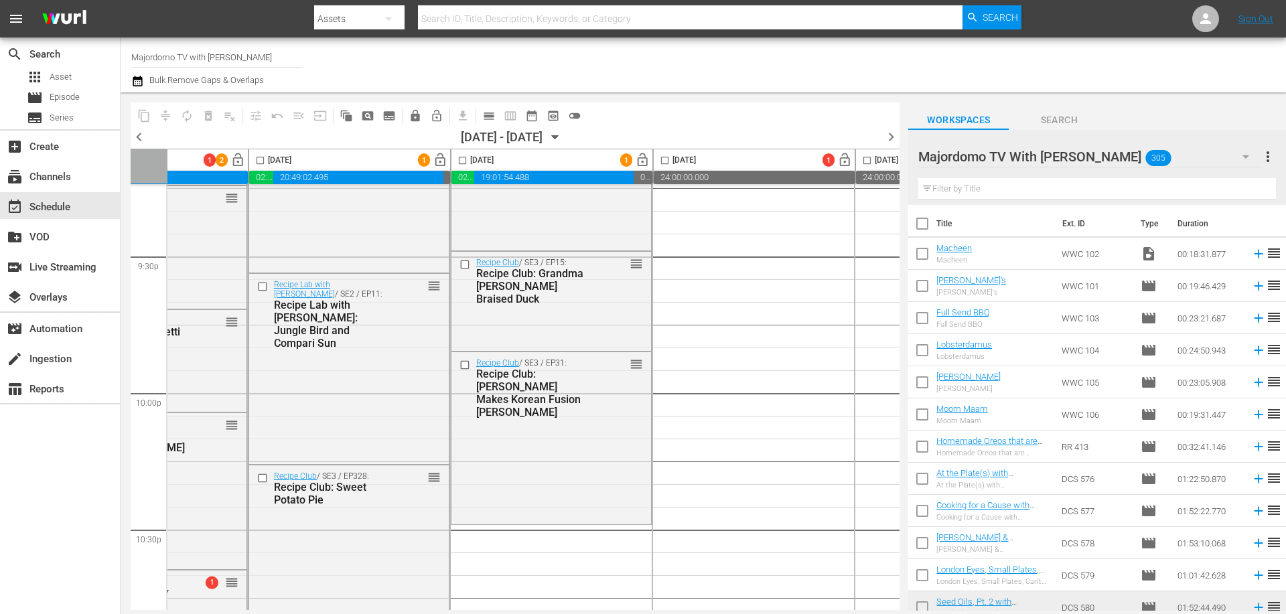
click at [924, 450] on input "checkbox" at bounding box center [922, 449] width 28 height 28
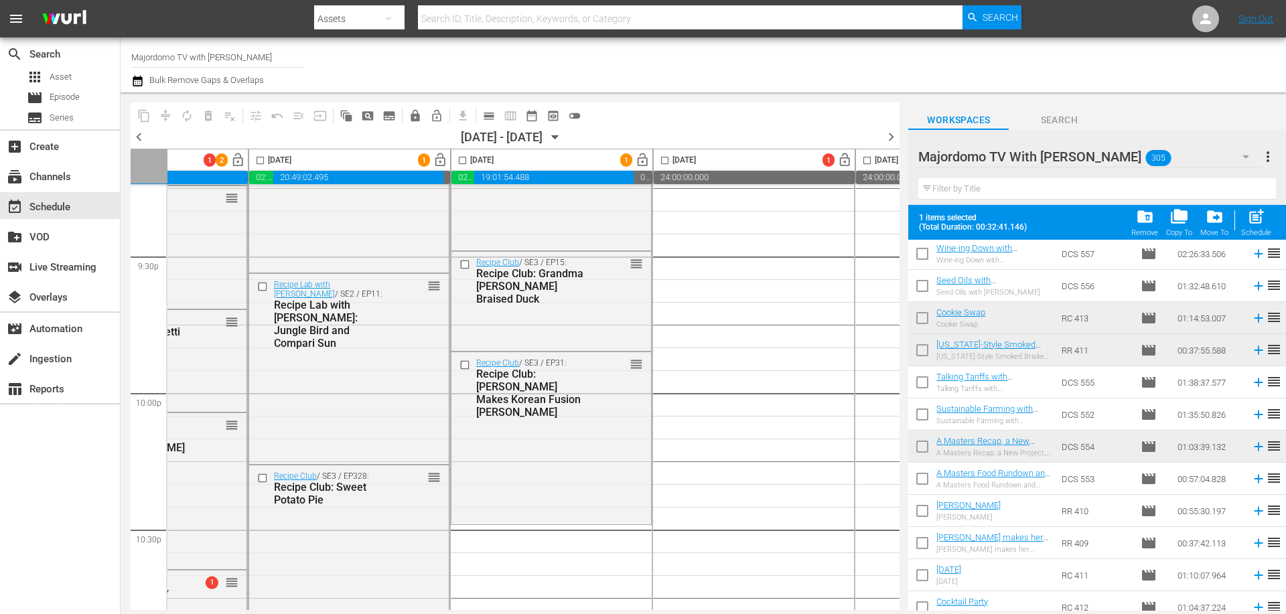
scroll to position [1741, 0]
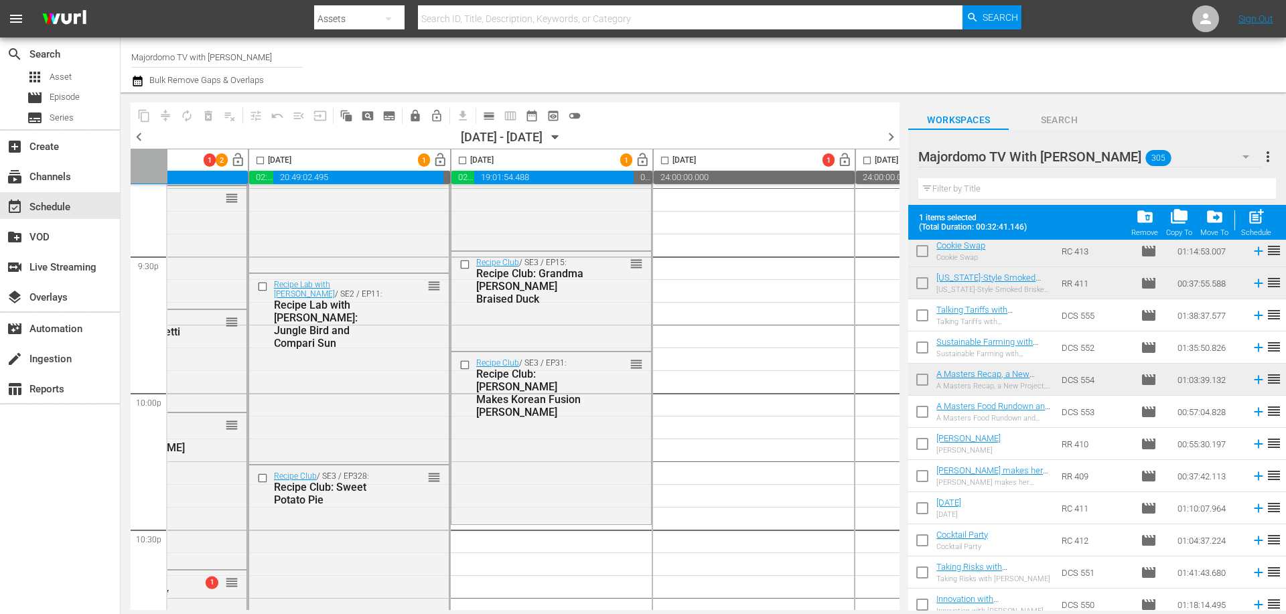
click at [920, 472] on input "checkbox" at bounding box center [922, 479] width 28 height 28
click at [922, 445] on input "checkbox" at bounding box center [922, 447] width 28 height 28
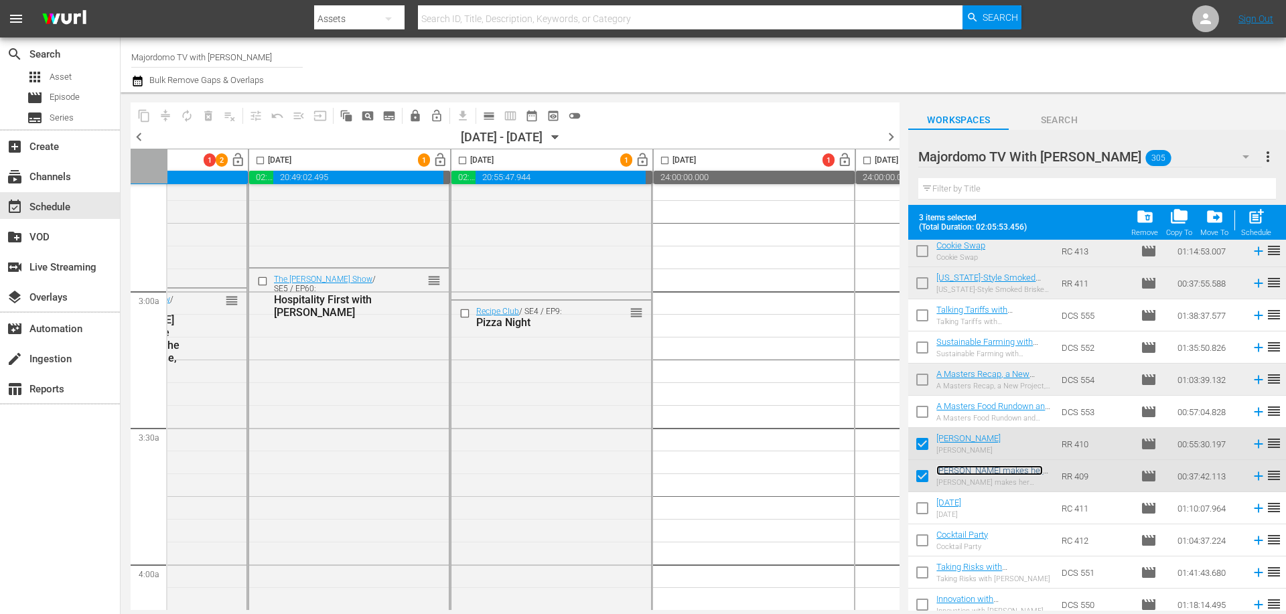
scroll to position [0, 526]
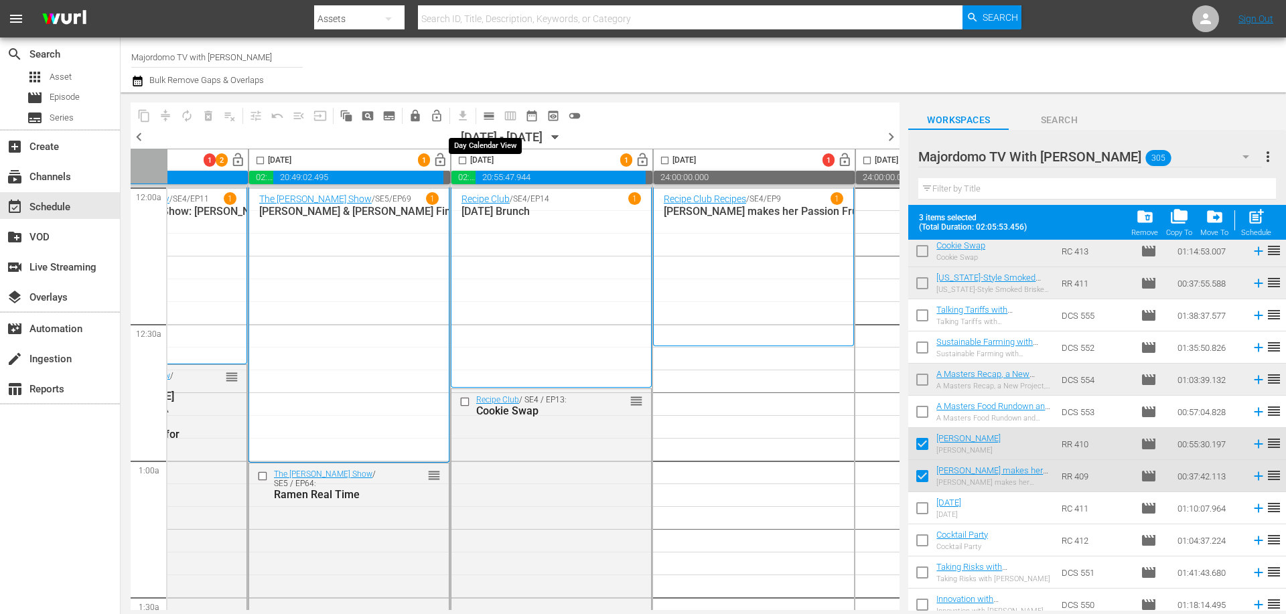
click at [486, 111] on span "calendar_view_day_outlined" at bounding box center [488, 115] width 13 height 13
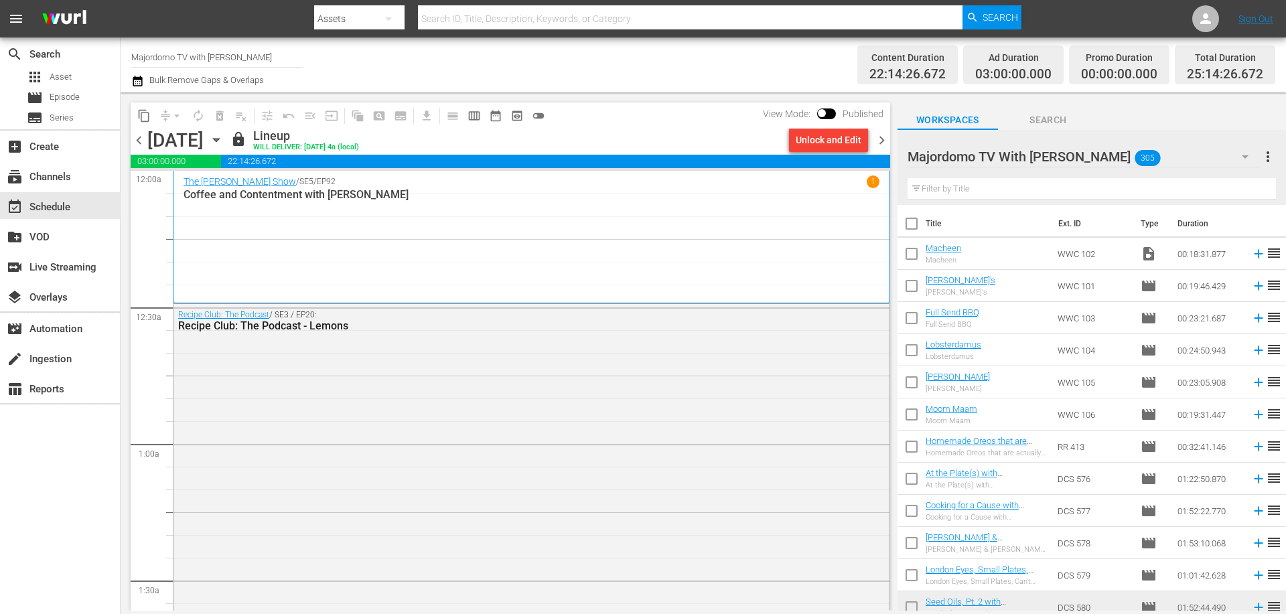
click at [884, 138] on span "chevron_right" at bounding box center [881, 140] width 17 height 17
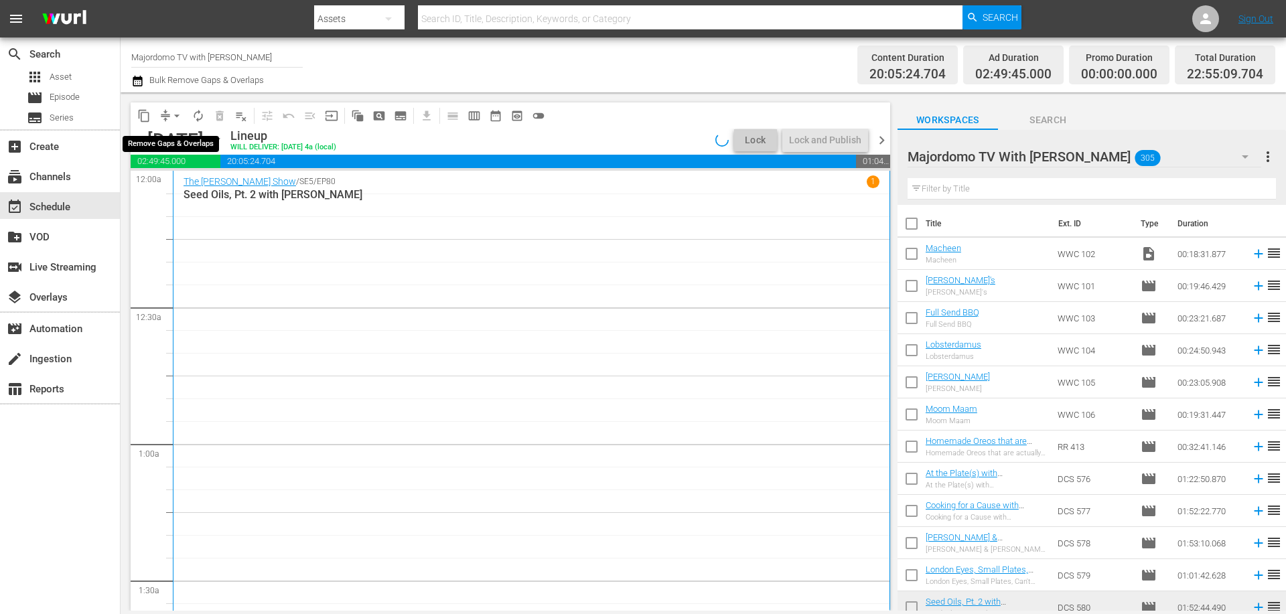
click at [169, 116] on button "arrow_drop_down" at bounding box center [176, 115] width 21 height 21
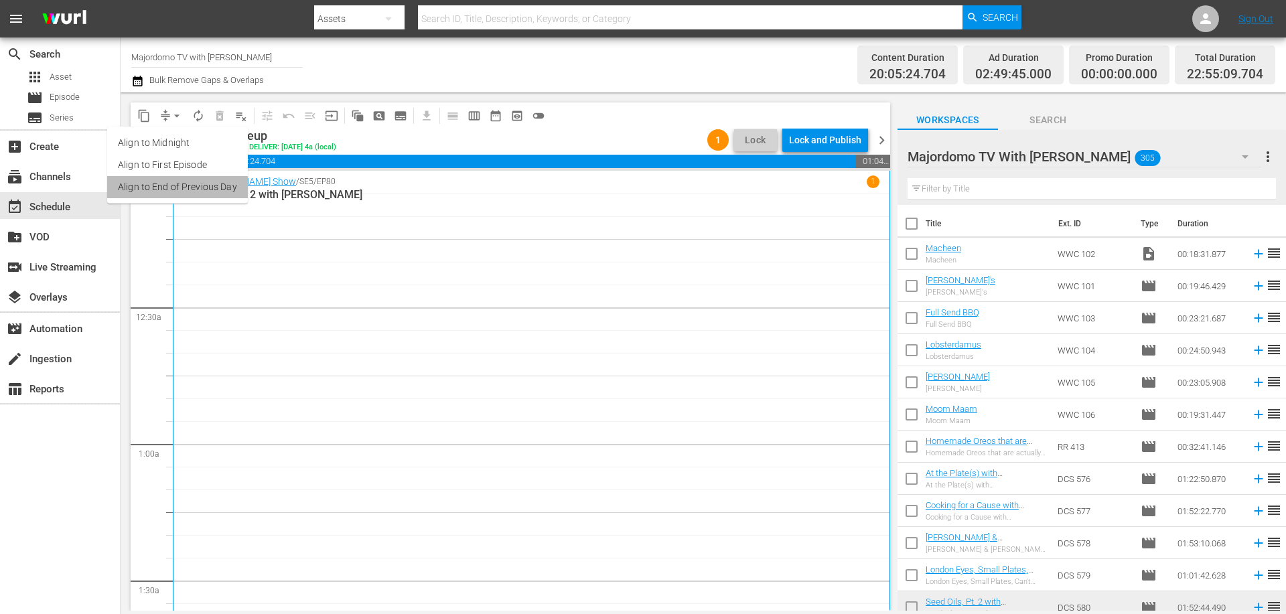
click at [195, 185] on li "Align to End of Previous Day" at bounding box center [177, 187] width 141 height 22
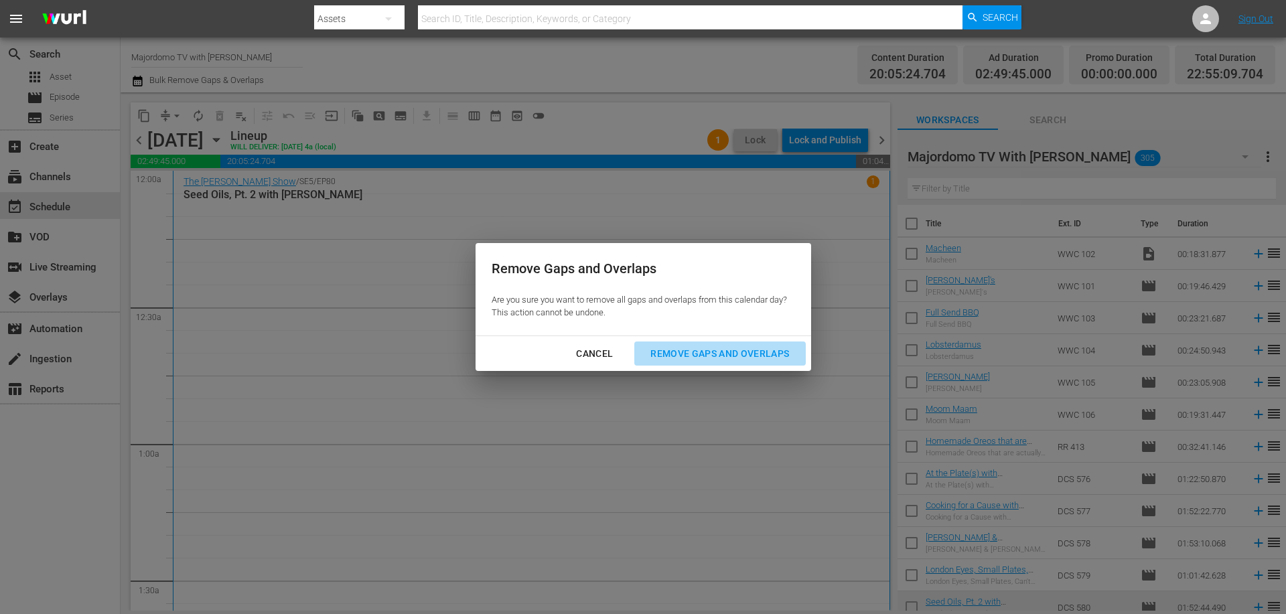
click at [714, 346] on div "Remove Gaps and Overlaps" at bounding box center [719, 353] width 160 height 17
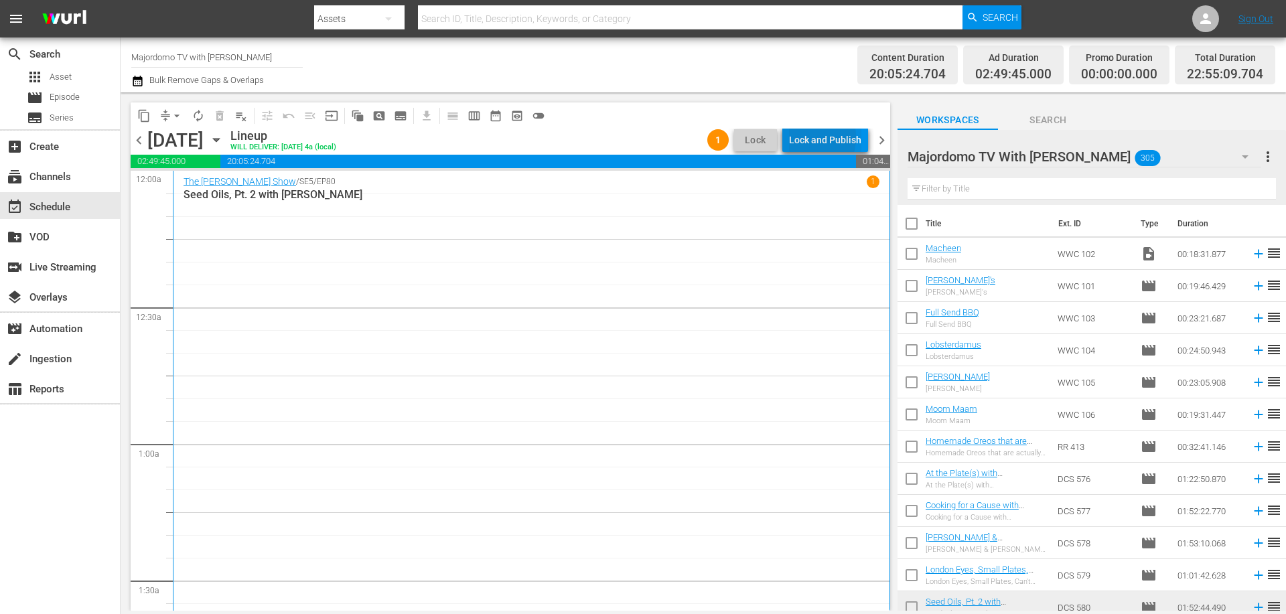
click at [805, 137] on div "Lock and Publish" at bounding box center [825, 140] width 72 height 24
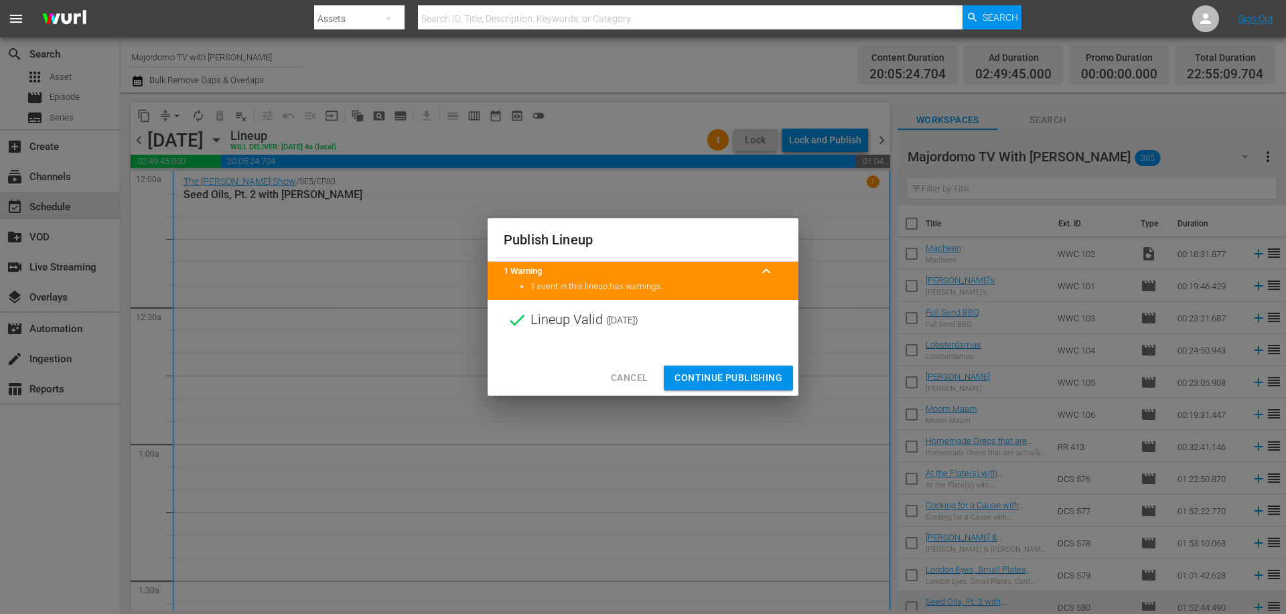
click at [735, 371] on span "Continue Publishing" at bounding box center [728, 378] width 108 height 17
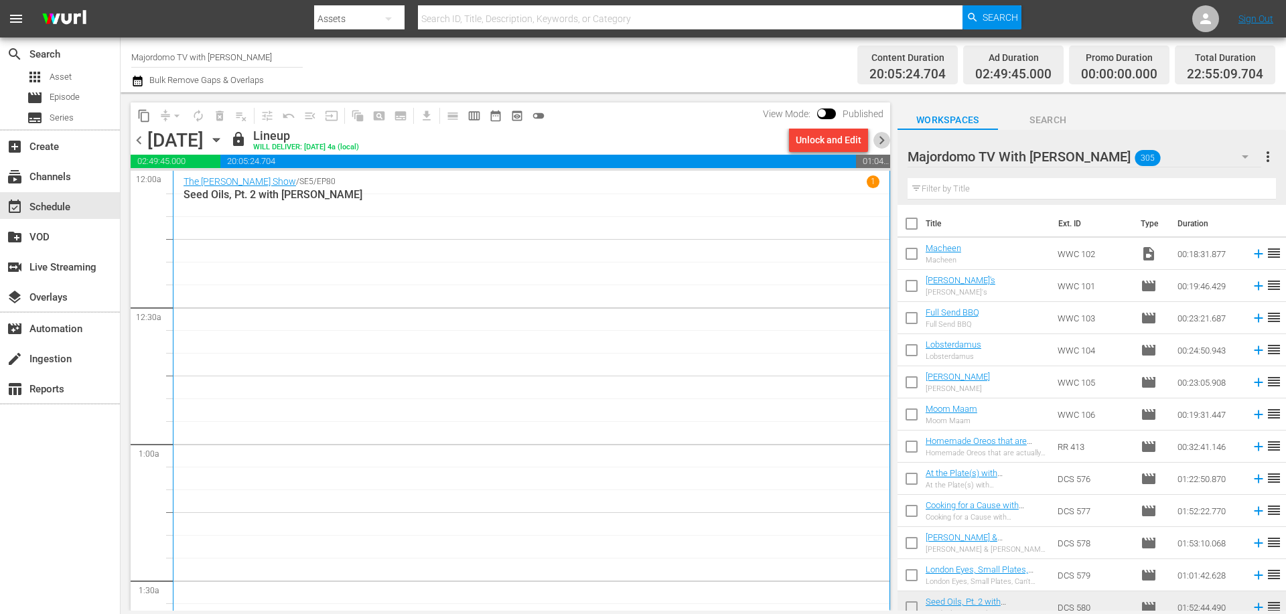
click at [880, 140] on span "chevron_right" at bounding box center [881, 140] width 17 height 17
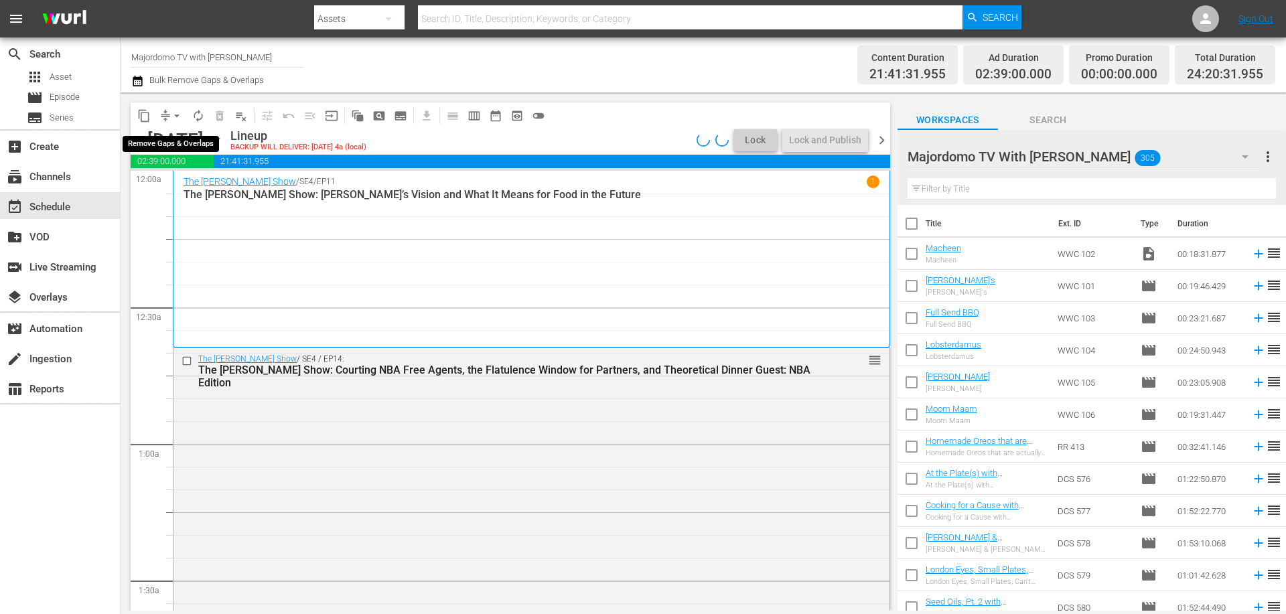
click at [174, 110] on span "arrow_drop_down" at bounding box center [176, 115] width 13 height 13
click at [185, 198] on li "Align to End of Previous Day" at bounding box center [177, 187] width 141 height 22
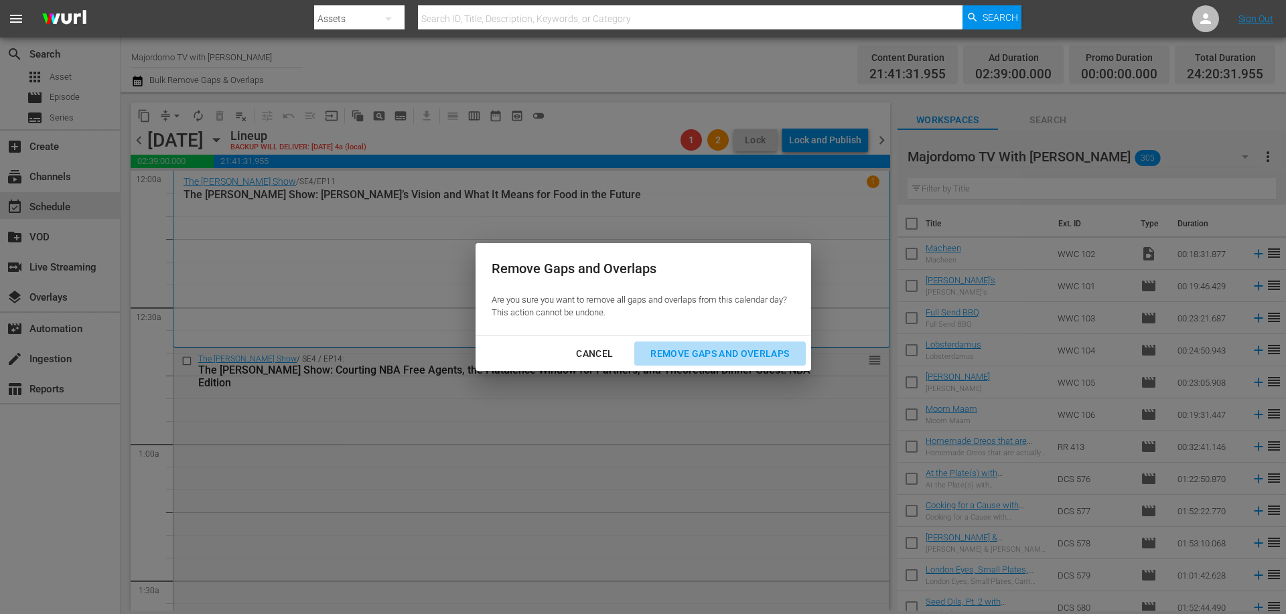
click at [757, 352] on div "Remove Gaps and Overlaps" at bounding box center [719, 353] width 160 height 17
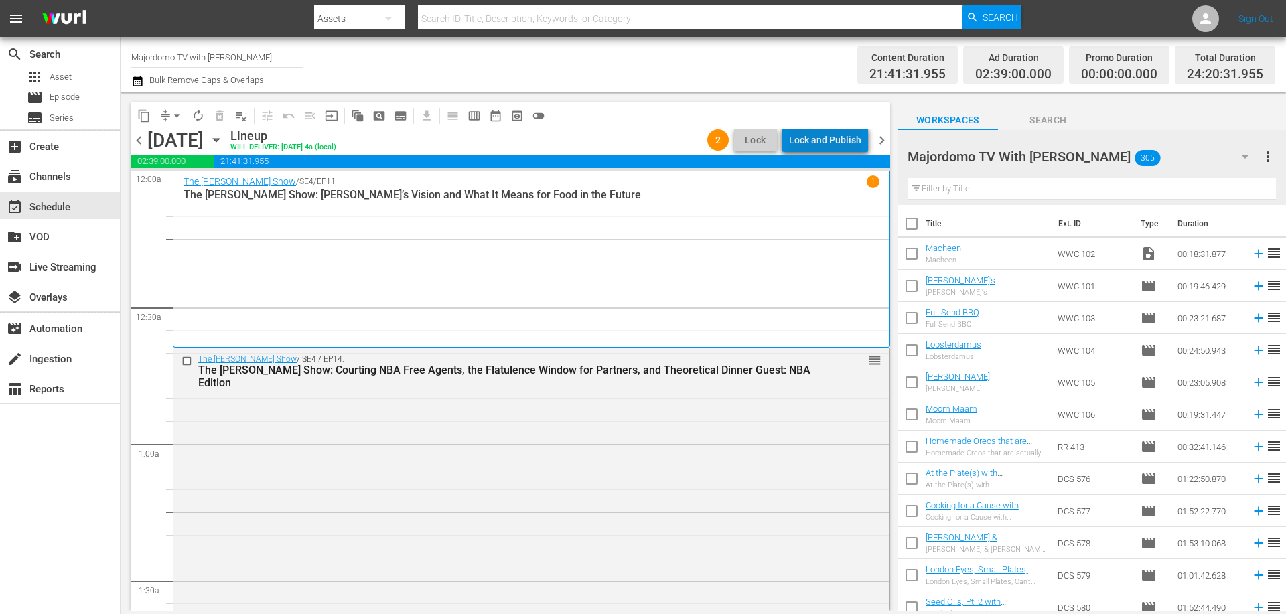
click at [842, 137] on div "Lock and Publish" at bounding box center [825, 140] width 72 height 24
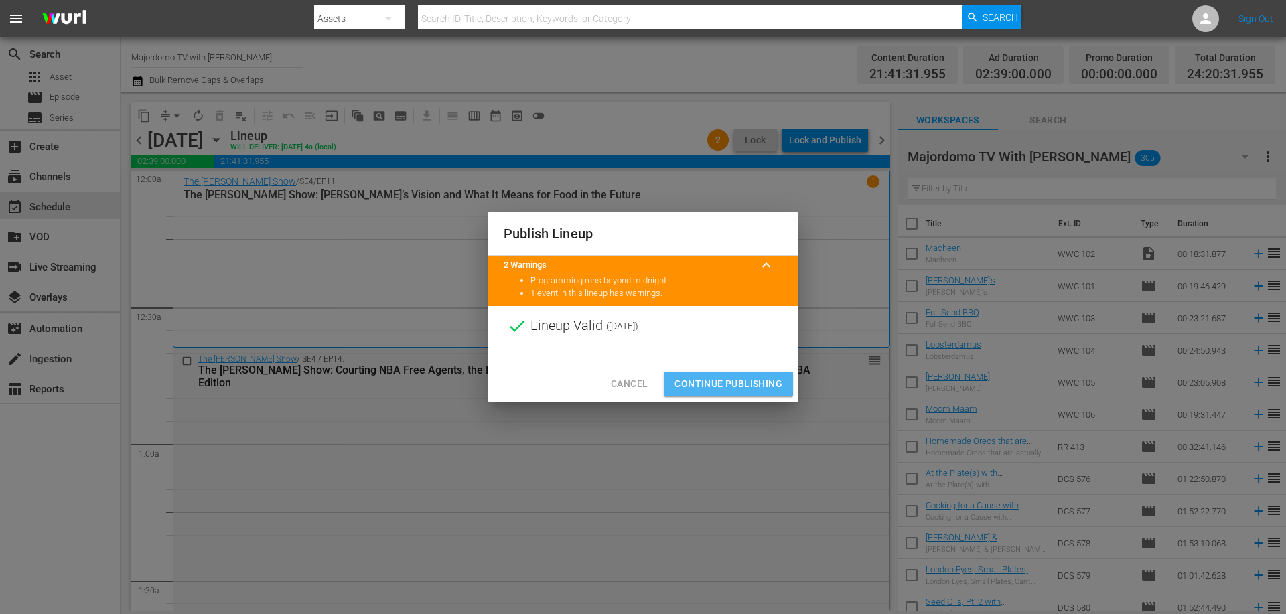
click at [735, 378] on span "Continue Publishing" at bounding box center [728, 384] width 108 height 17
